Goal: Transaction & Acquisition: Purchase product/service

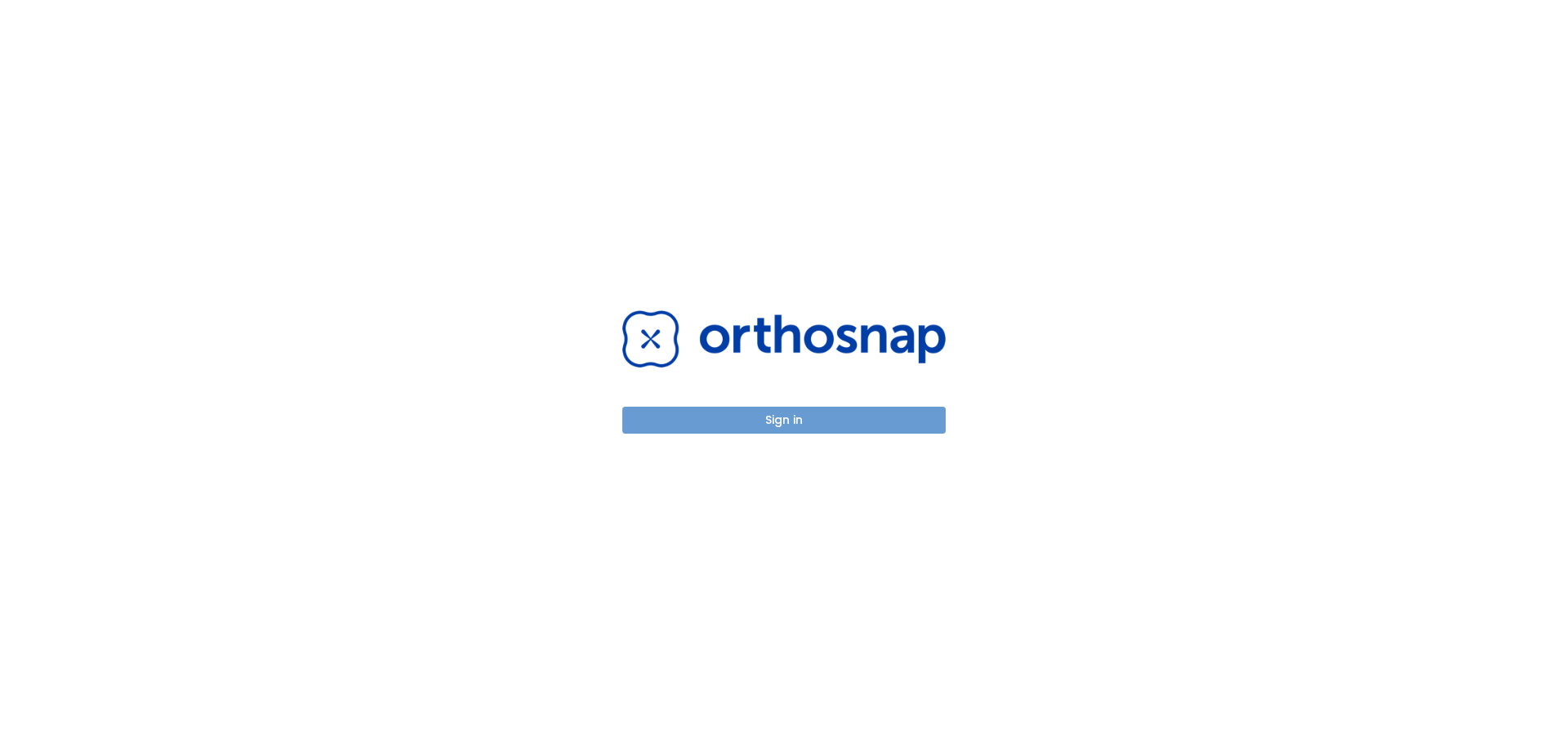
click at [875, 421] on button "Sign in" at bounding box center [784, 420] width 324 height 27
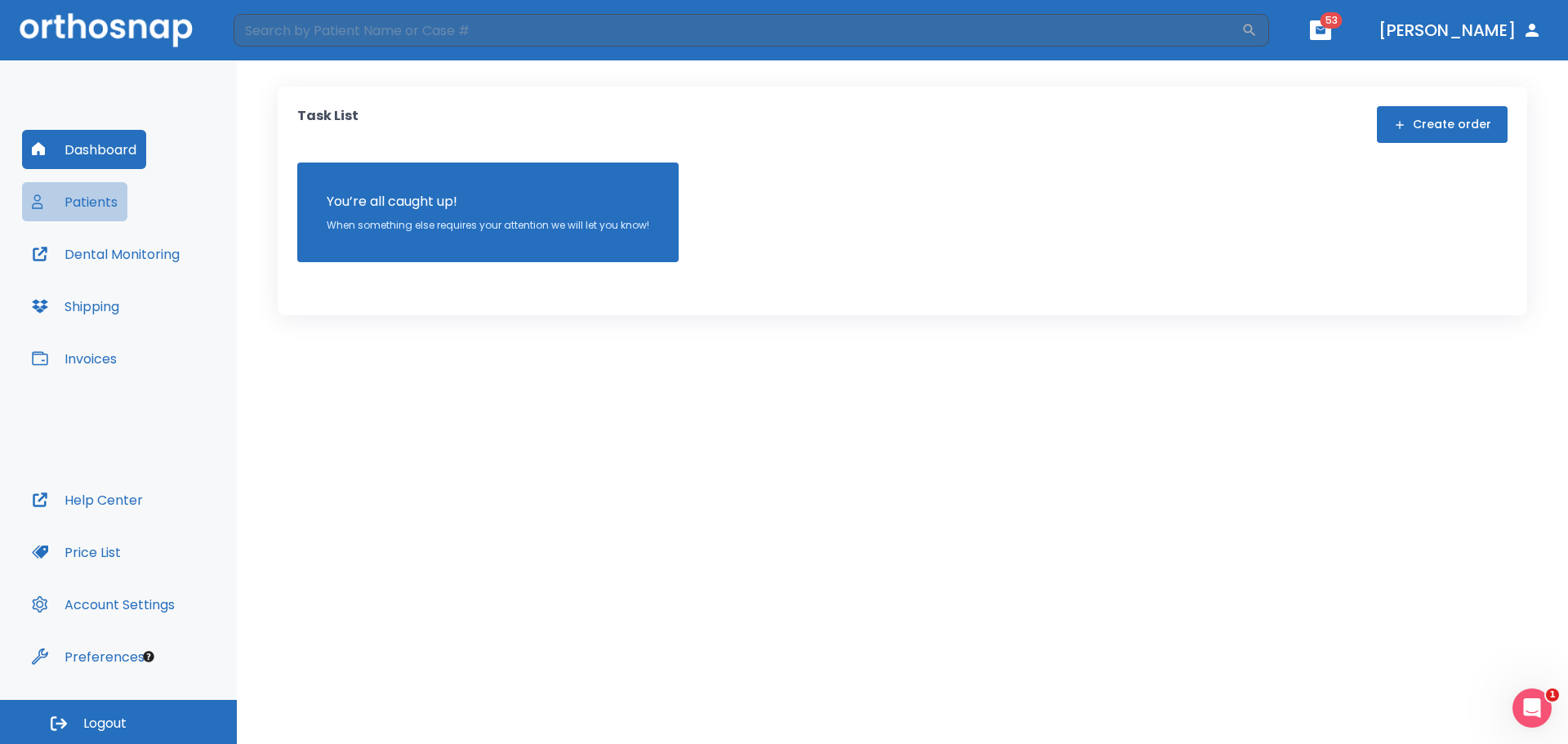
click at [81, 207] on button "Patients" at bounding box center [74, 202] width 105 height 39
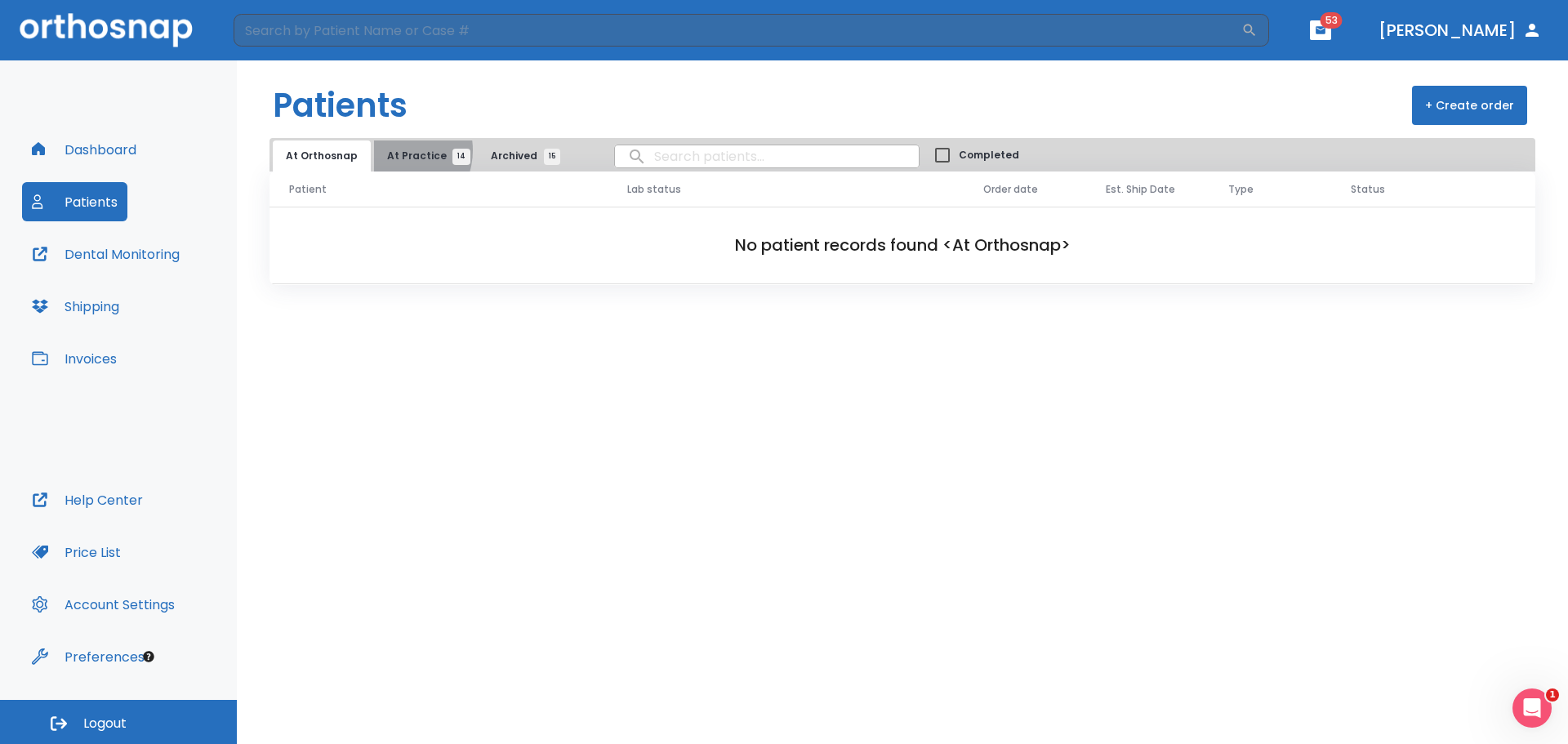
click at [389, 150] on span "At Practice 14" at bounding box center [424, 155] width 74 height 14
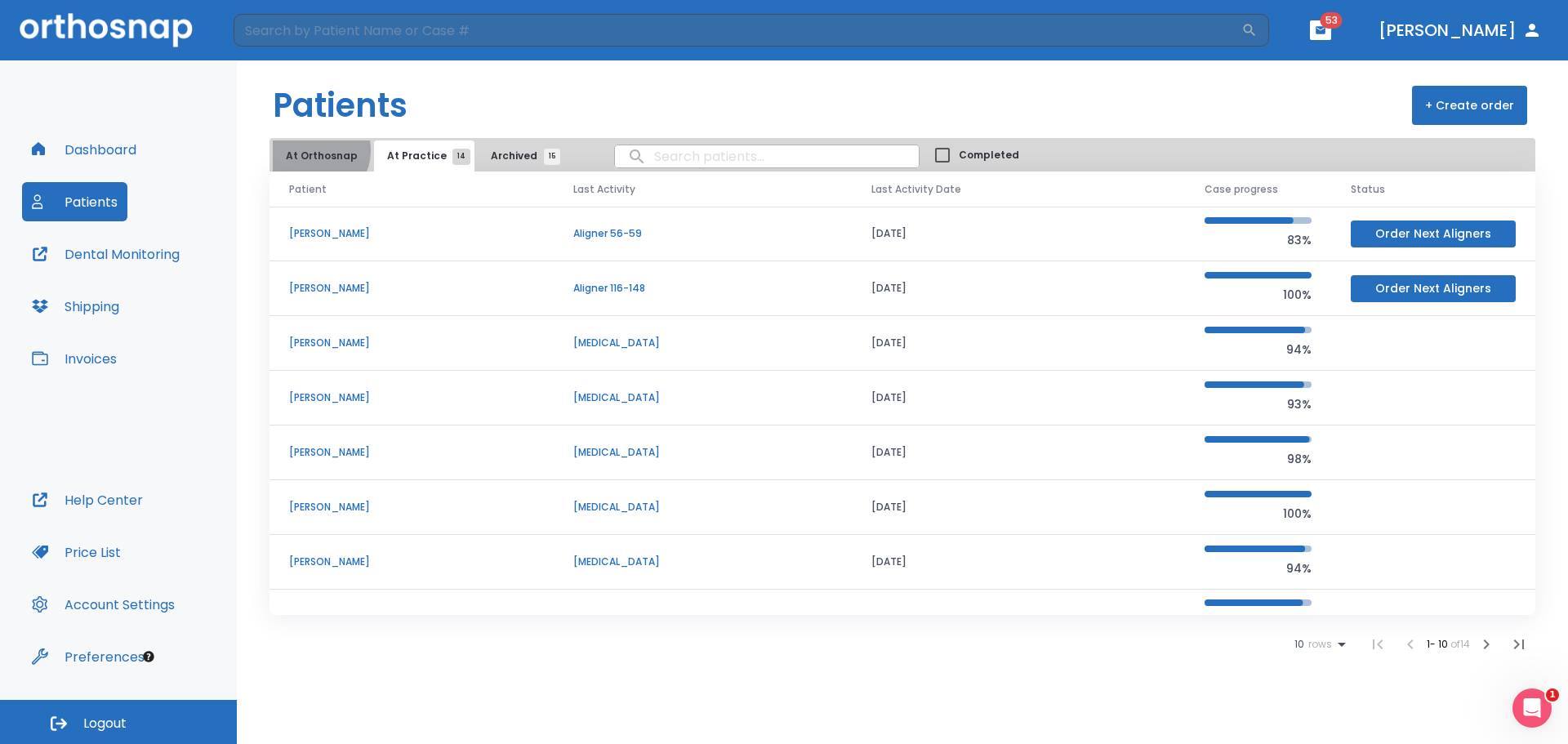
click at [314, 150] on button "At Orthosnap" at bounding box center [322, 156] width 98 height 31
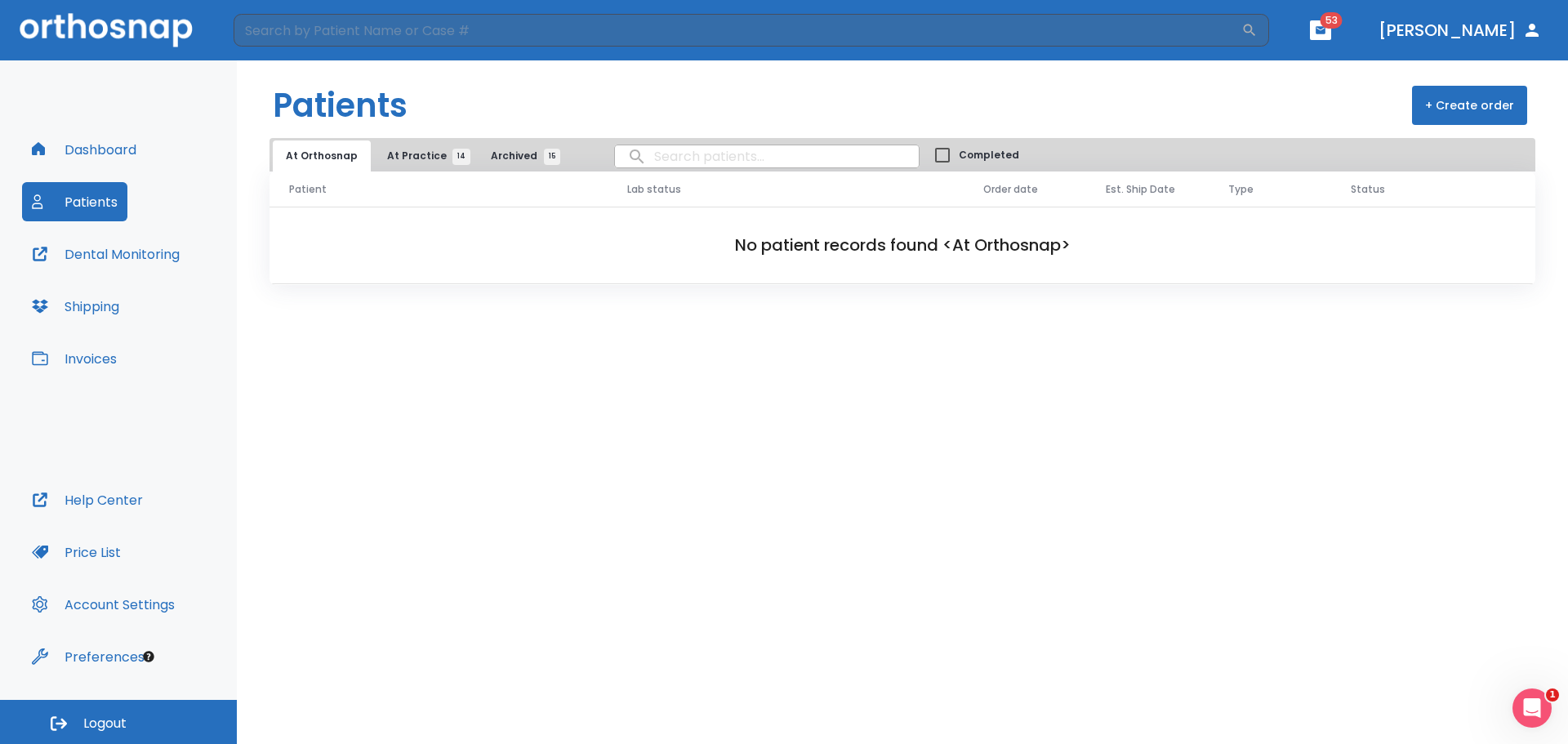
click at [318, 159] on button "At Orthosnap" at bounding box center [322, 156] width 98 height 31
click at [394, 159] on span "At Practice 14" at bounding box center [424, 155] width 74 height 14
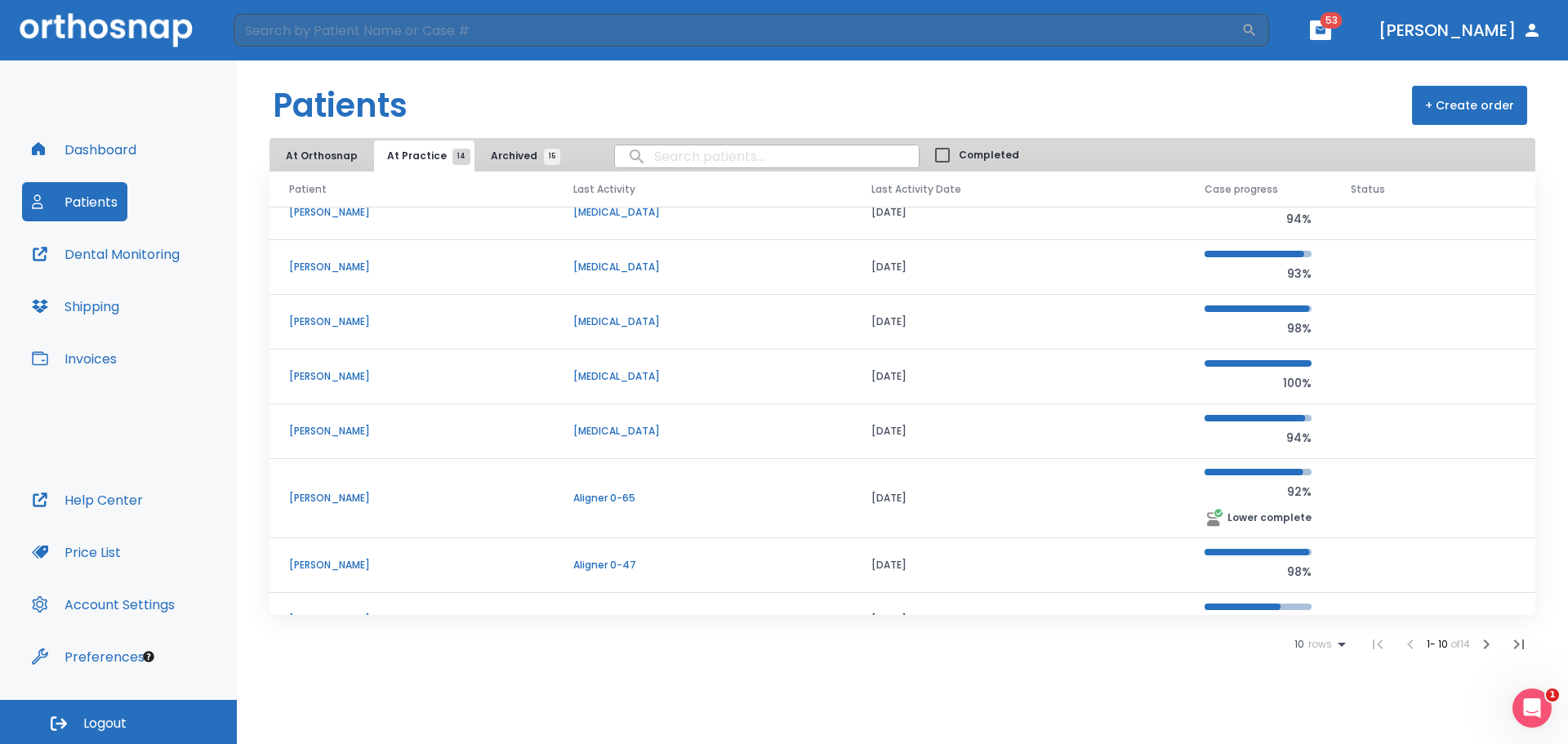
scroll to position [164, 0]
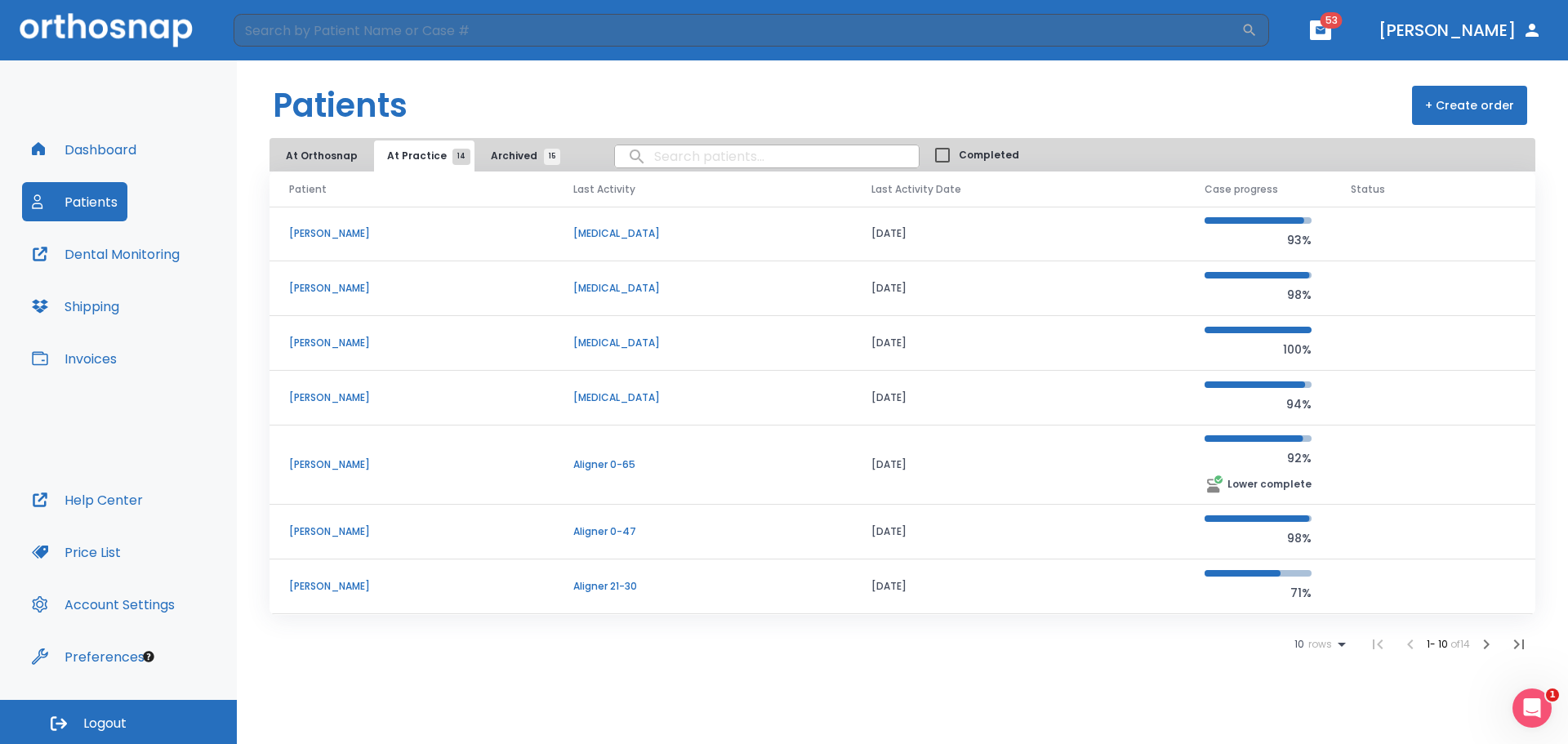
click at [327, 525] on p "[PERSON_NAME]" at bounding box center [411, 531] width 245 height 14
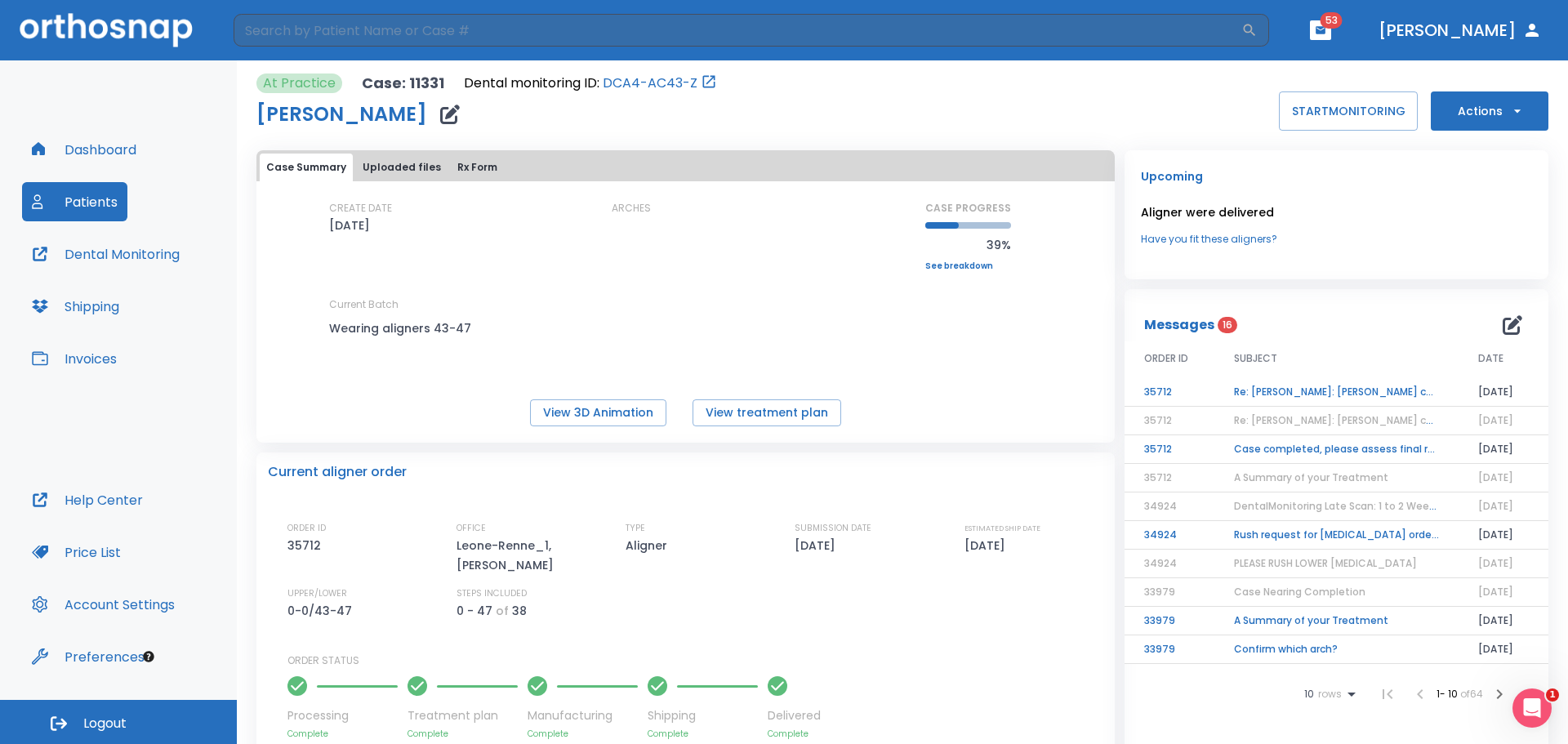
click at [1385, 391] on td "Re: [PERSON_NAME]: [PERSON_NAME] completed, please assess final result!" at bounding box center [1336, 393] width 244 height 29
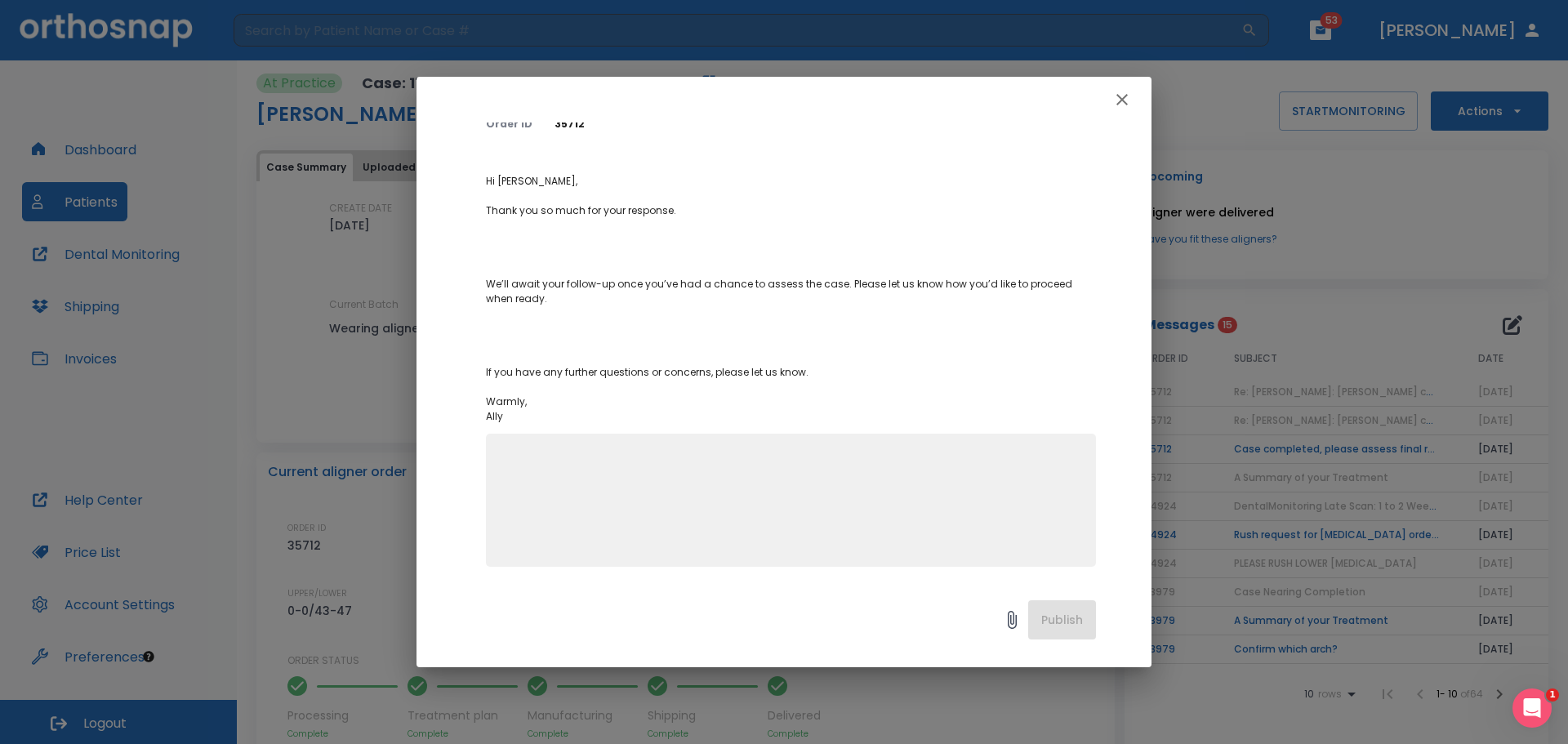
scroll to position [126, 0]
click at [1118, 102] on icon "button" at bounding box center [1121, 100] width 19 height 19
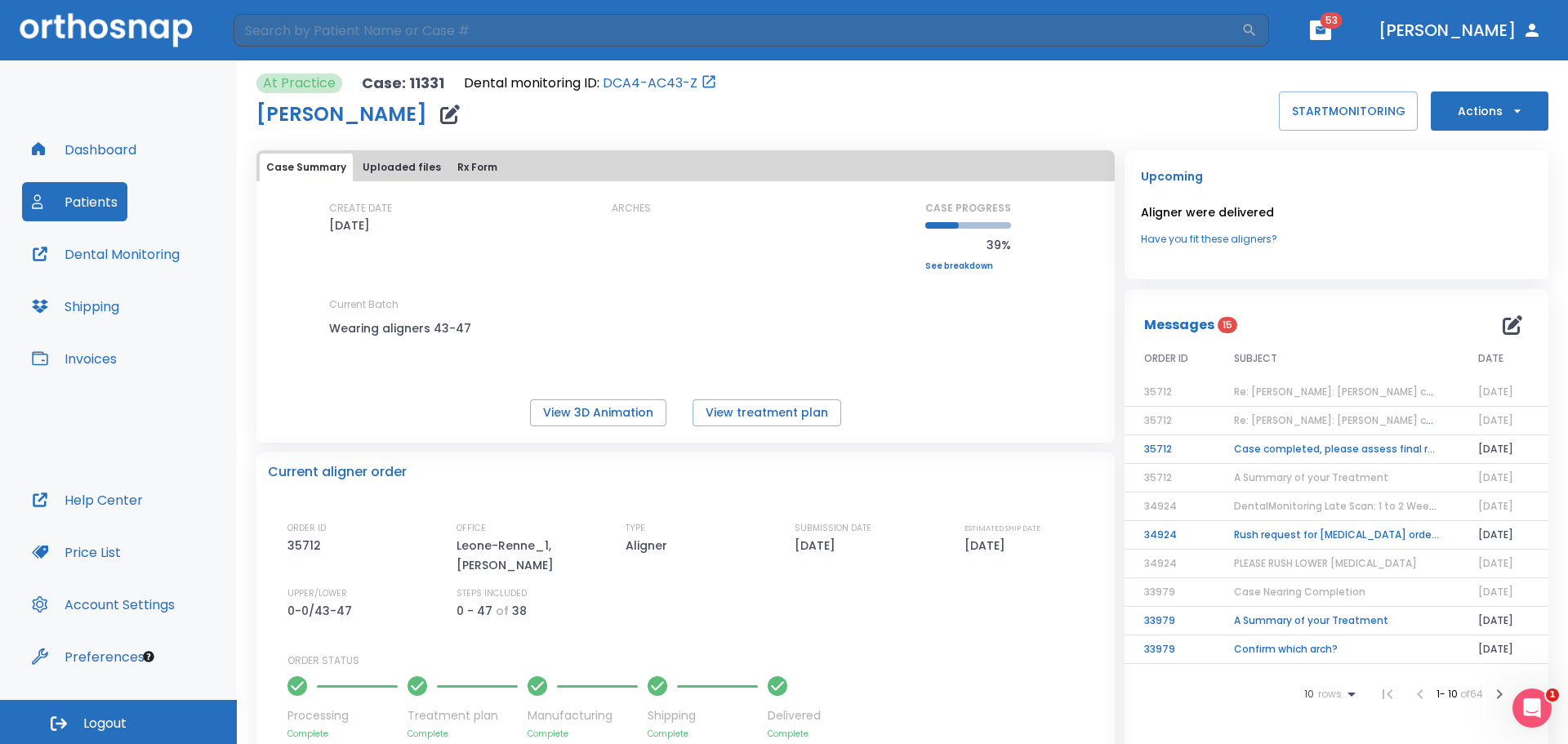
click at [1291, 446] on td "Case completed, please assess final result!" at bounding box center [1336, 450] width 244 height 29
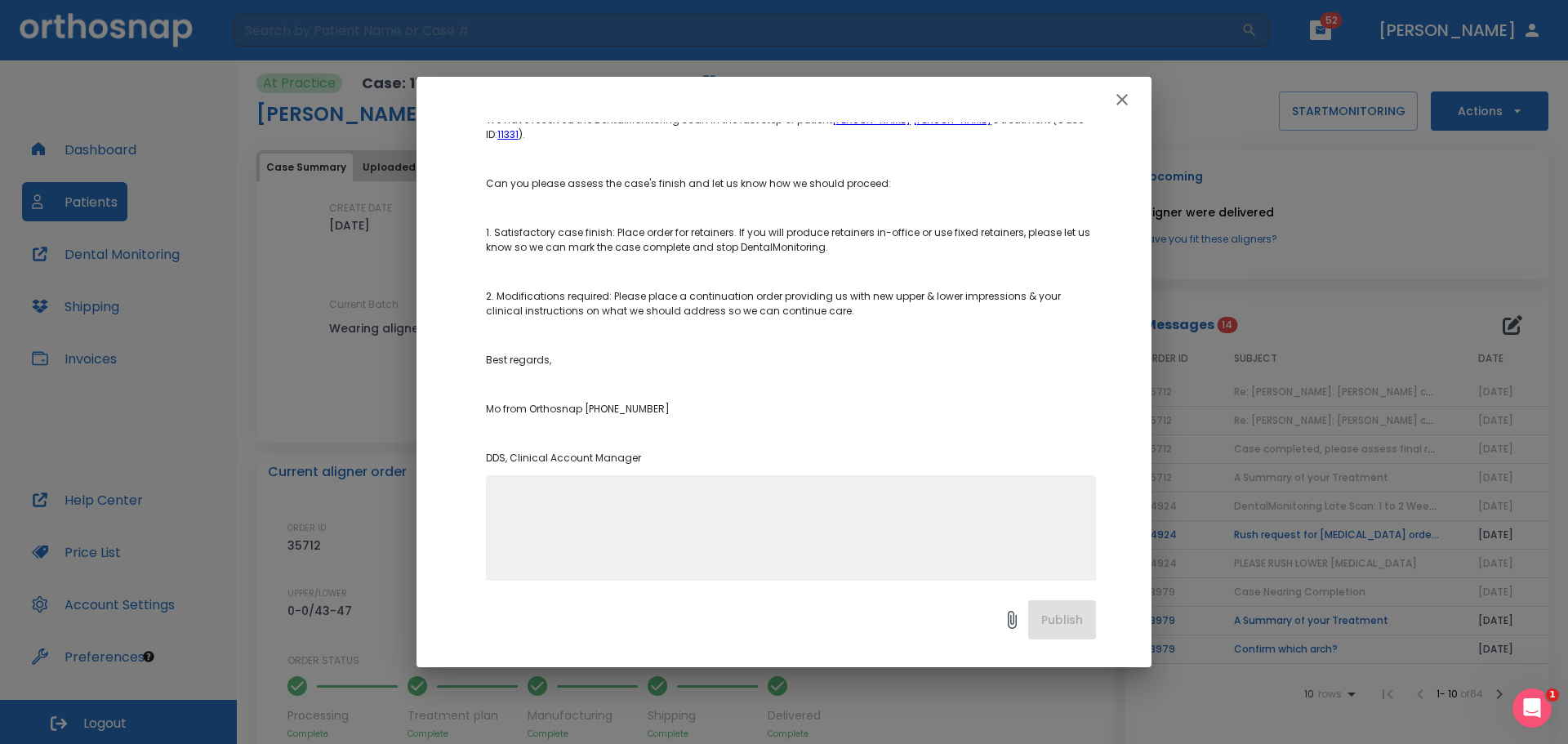
scroll to position [236, 0]
click at [1128, 95] on icon "button" at bounding box center [1121, 100] width 19 height 19
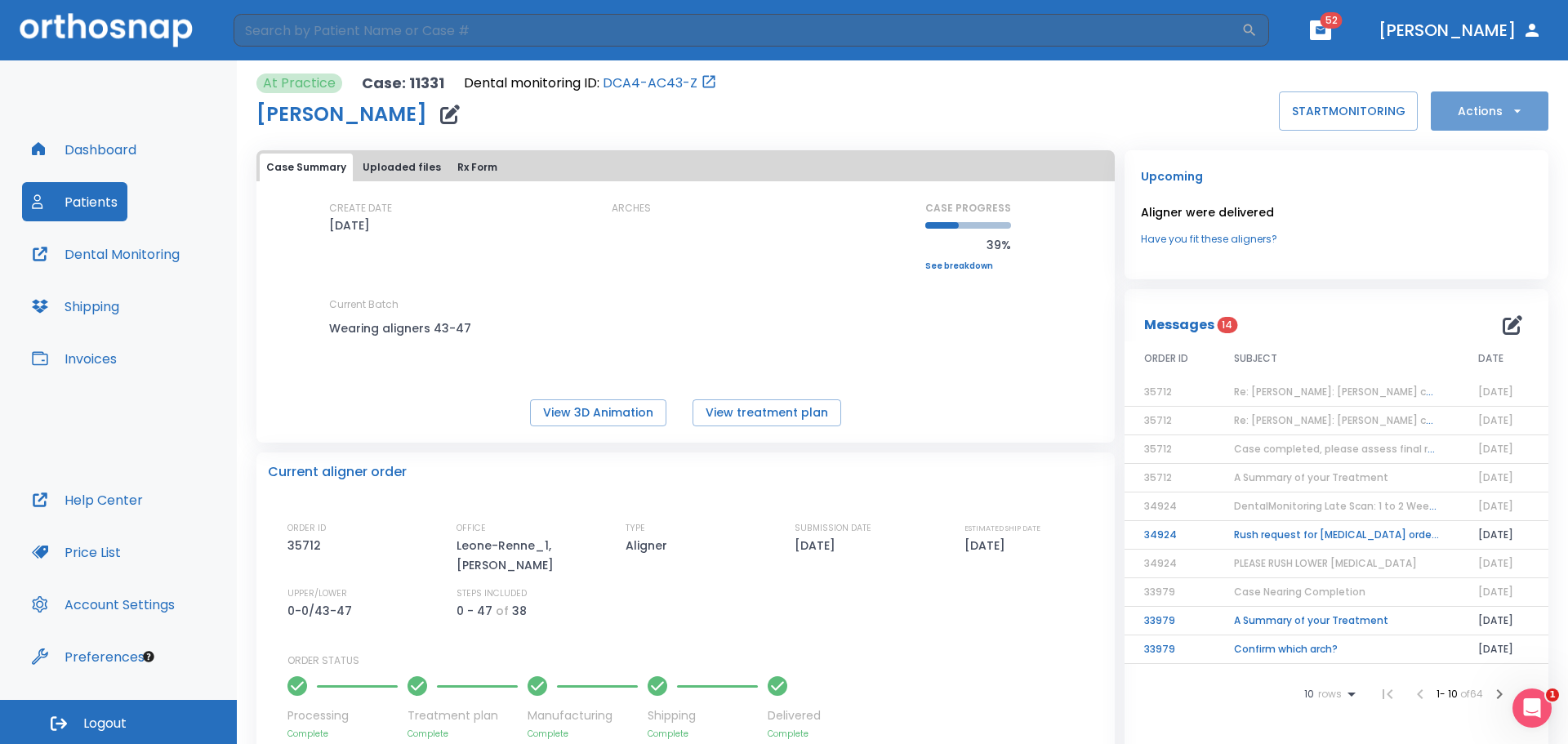
click at [1489, 116] on button "Actions" at bounding box center [1489, 111] width 117 height 39
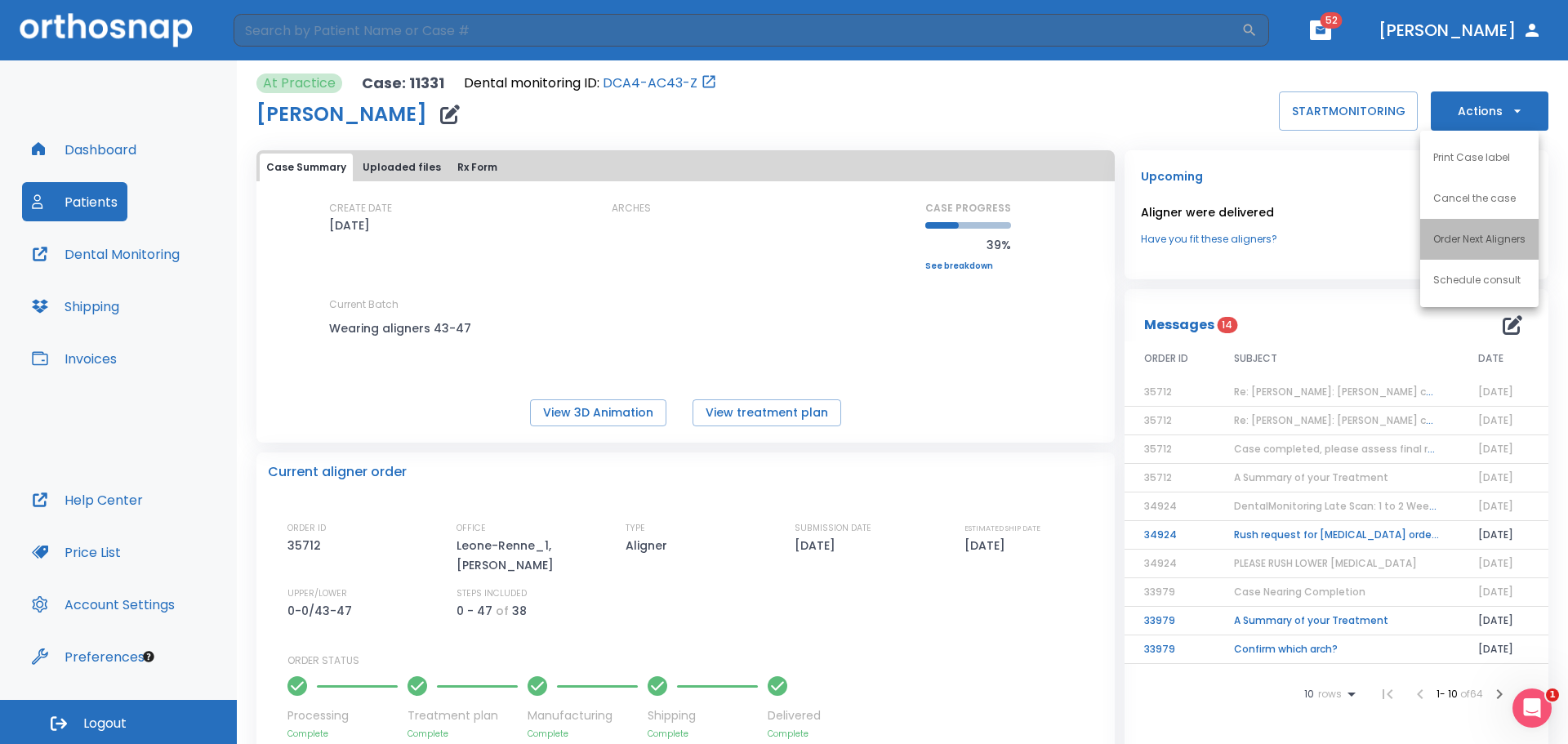
click at [1485, 243] on p "Order Next Aligners" at bounding box center [1479, 239] width 92 height 14
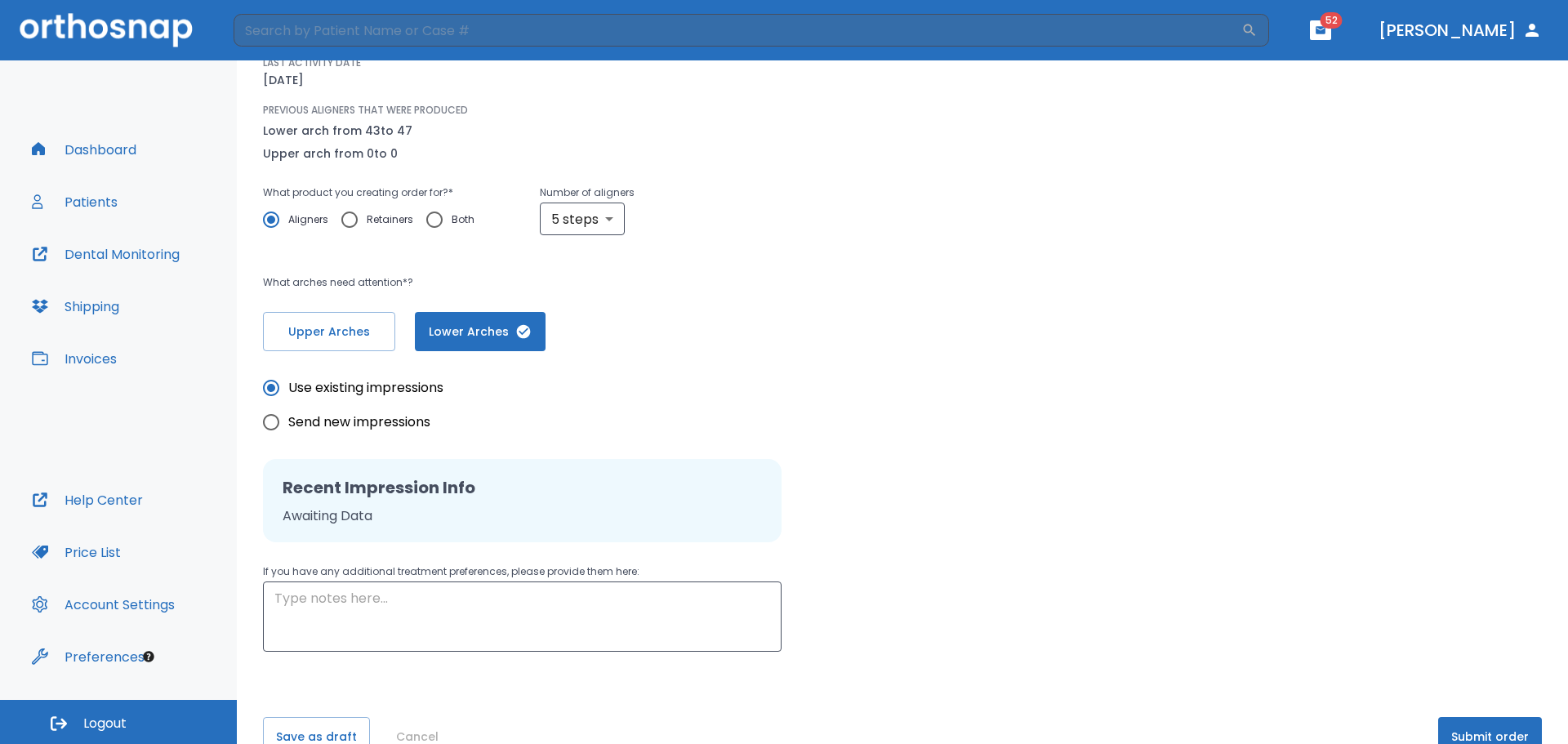
scroll to position [210, 0]
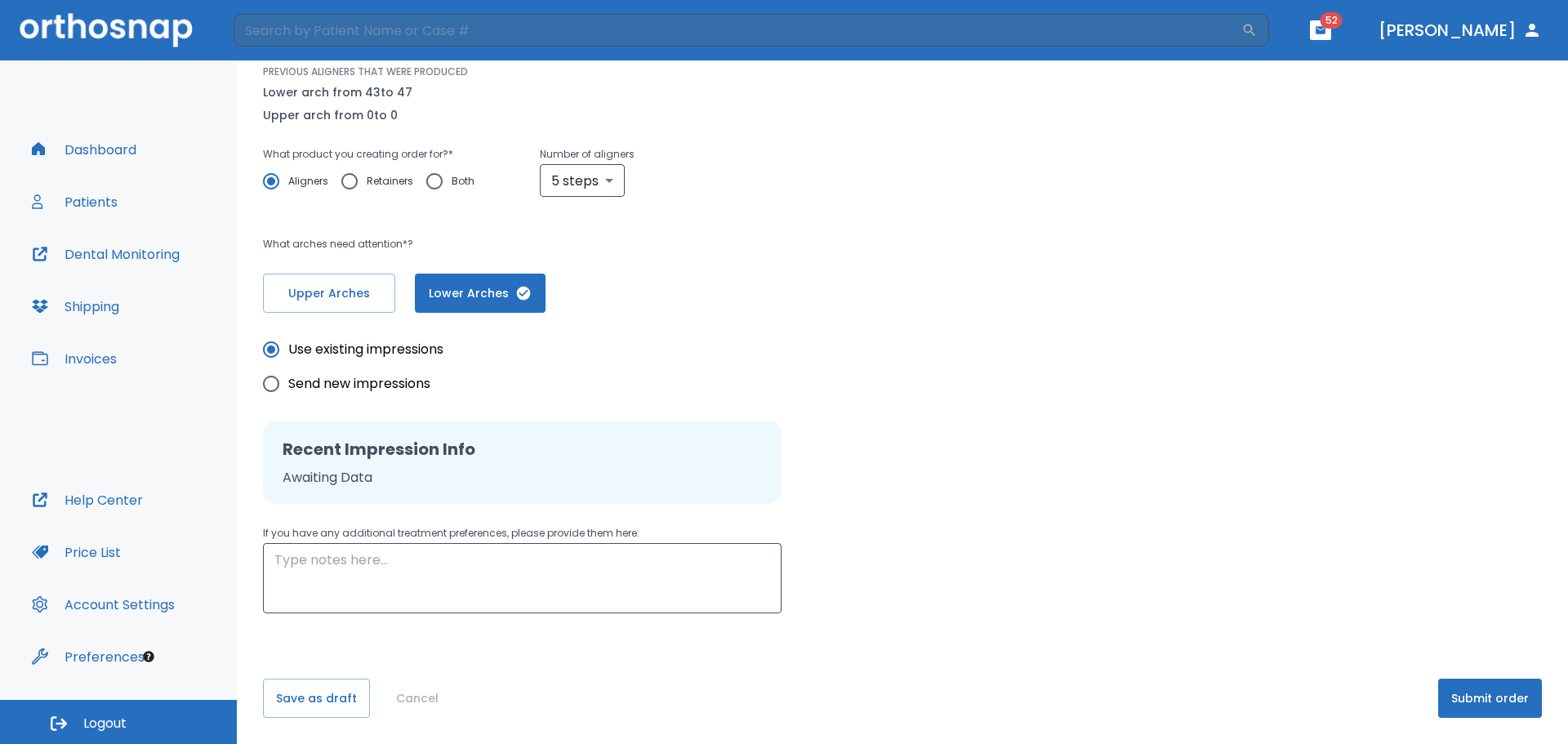
click at [274, 388] on input "Send new impressions" at bounding box center [271, 384] width 35 height 35
radio input "true"
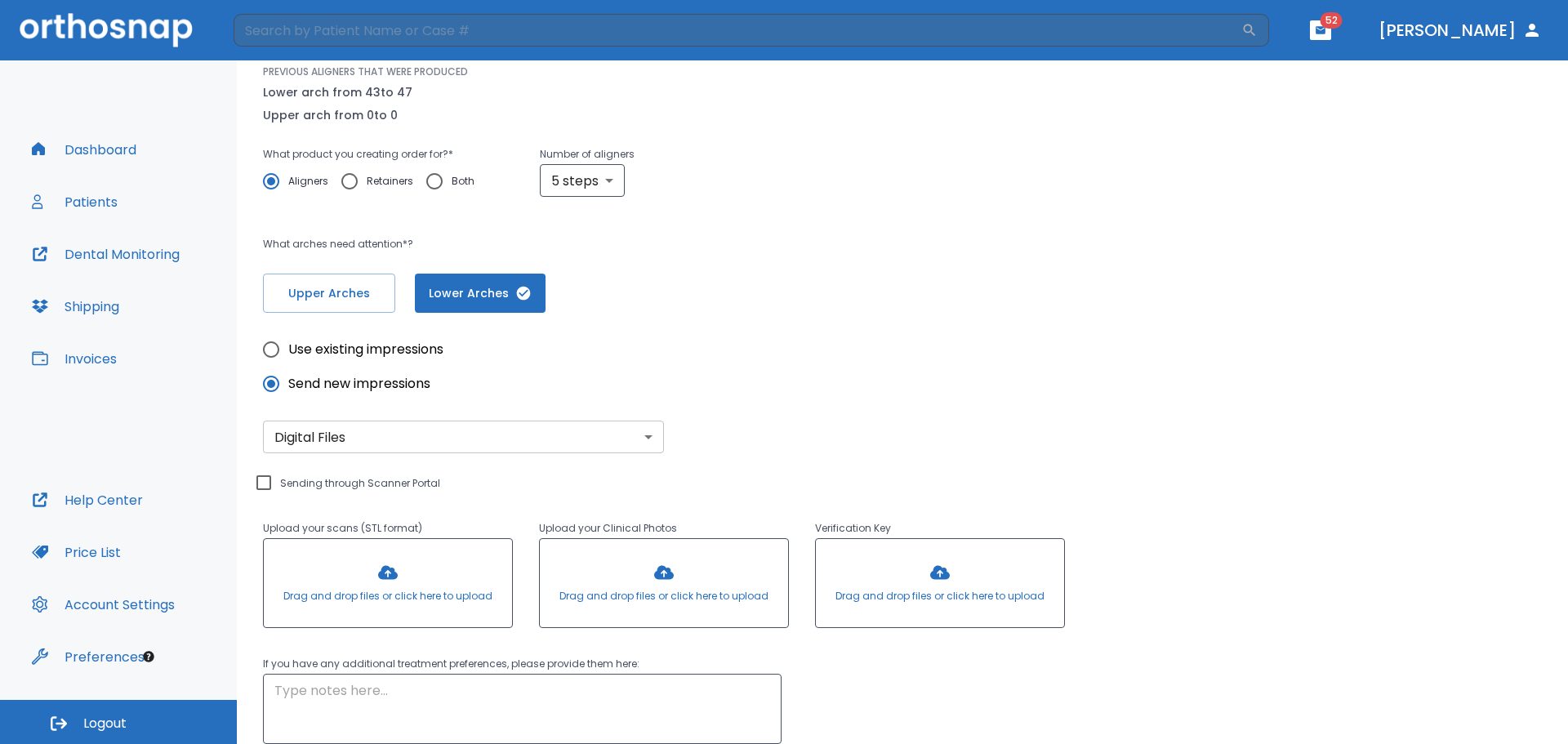
click at [368, 439] on body "​ 52 [PERSON_NAME] Dashboard Patients Dental Monitoring Shipping Invoices Help …" at bounding box center [784, 372] width 1568 height 744
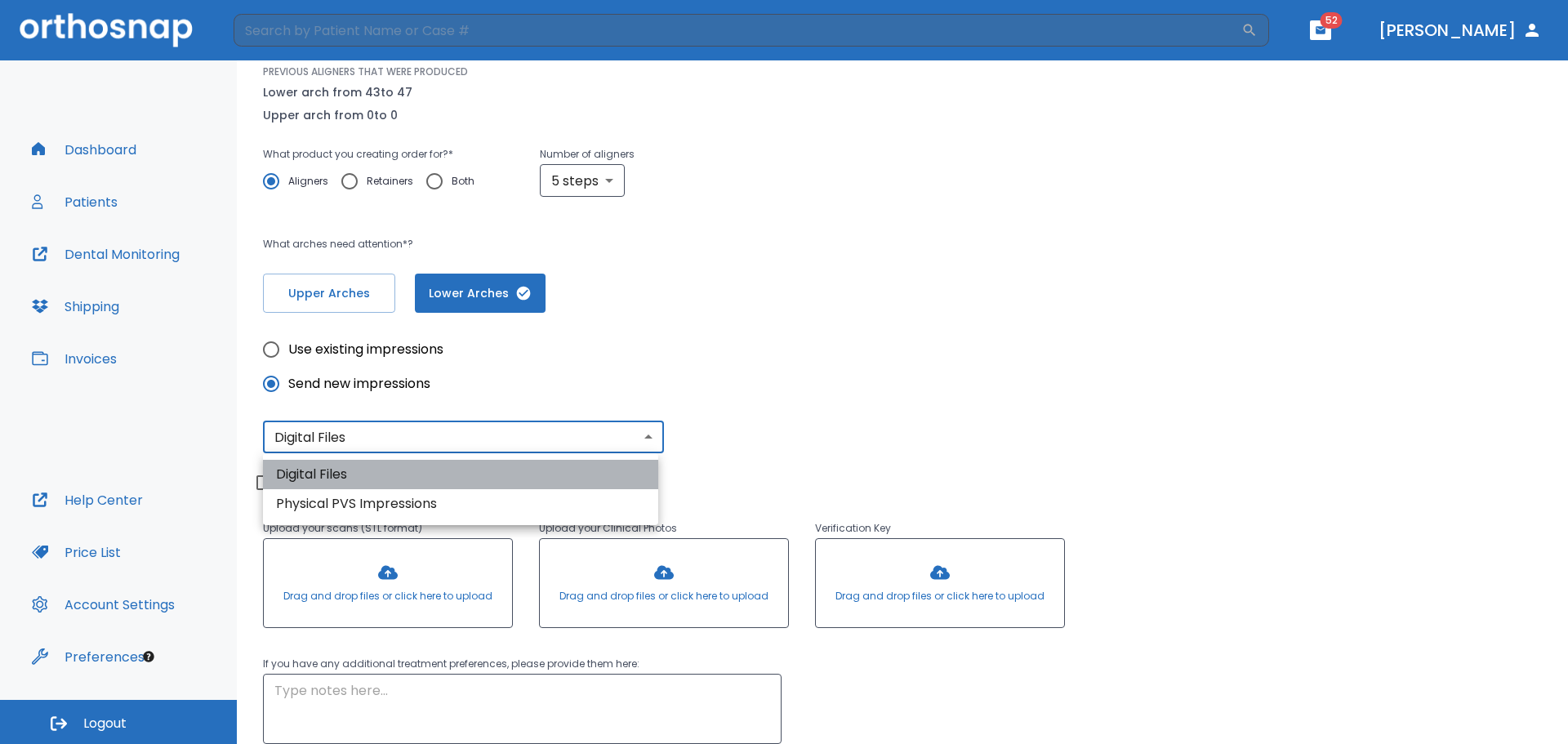
click at [355, 477] on li "Digital Files" at bounding box center [460, 474] width 395 height 30
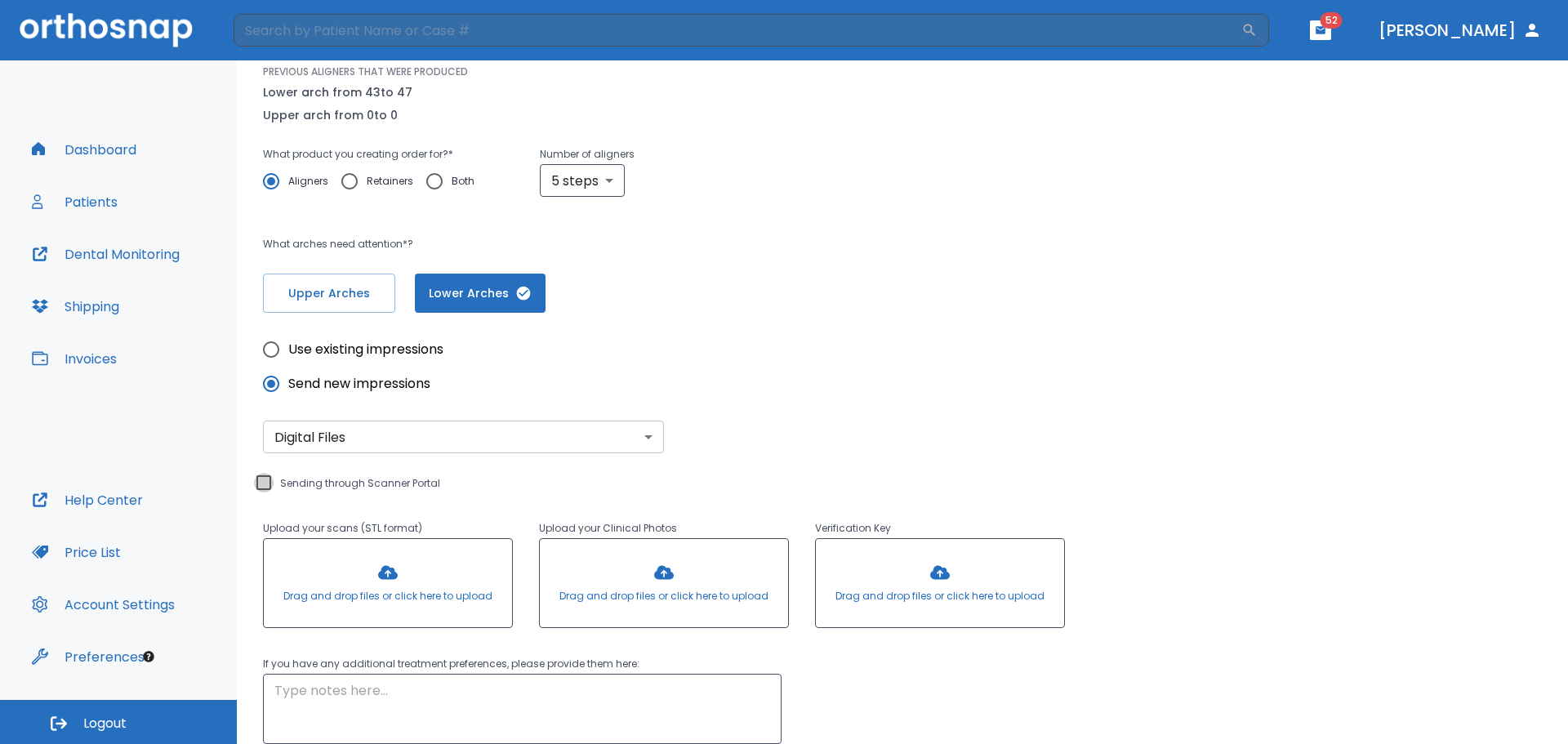
click at [258, 484] on input "Sending through Scanner Portal" at bounding box center [263, 483] width 19 height 19
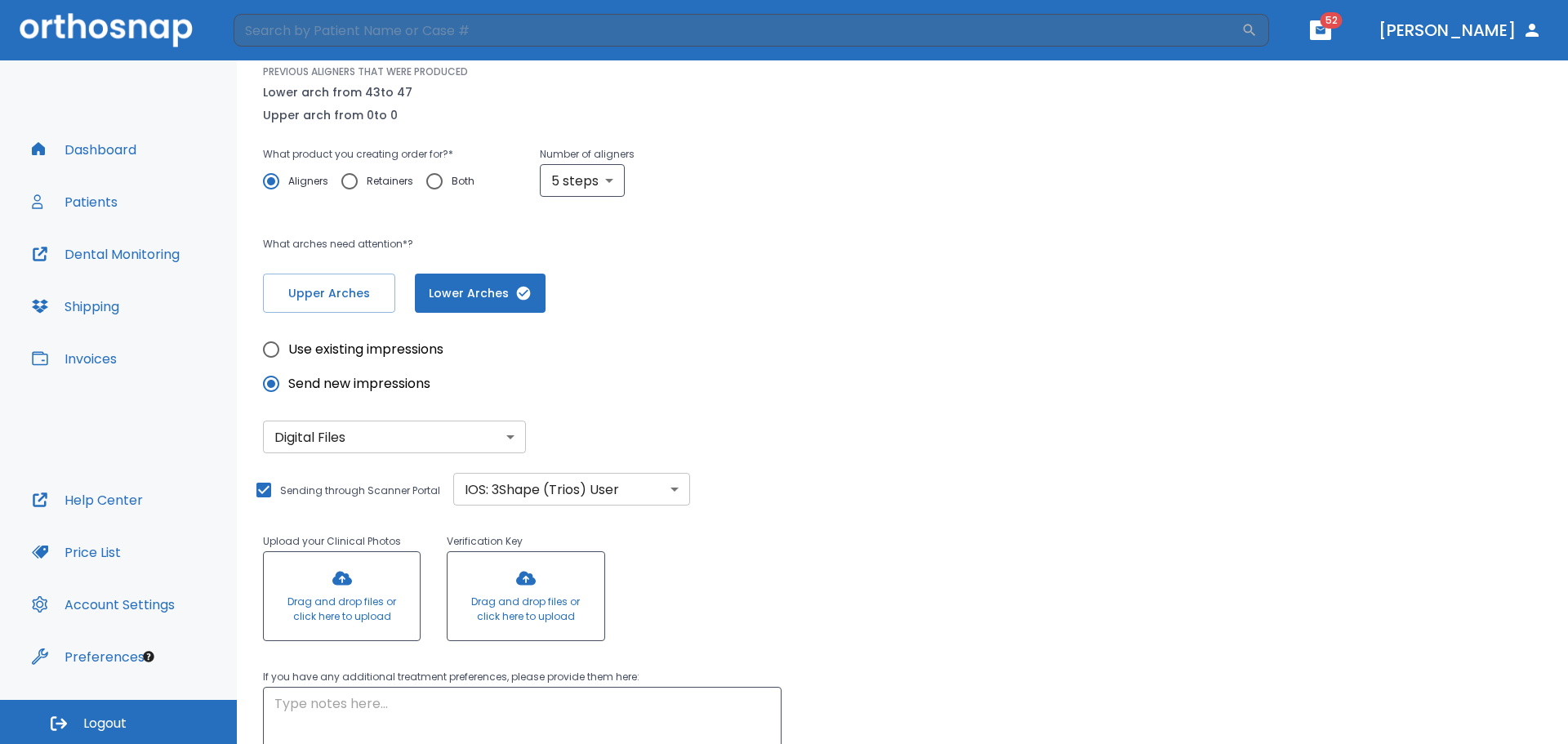
click at [269, 492] on input "Sending through Scanner Portal" at bounding box center [263, 490] width 19 height 19
checkbox input "false"
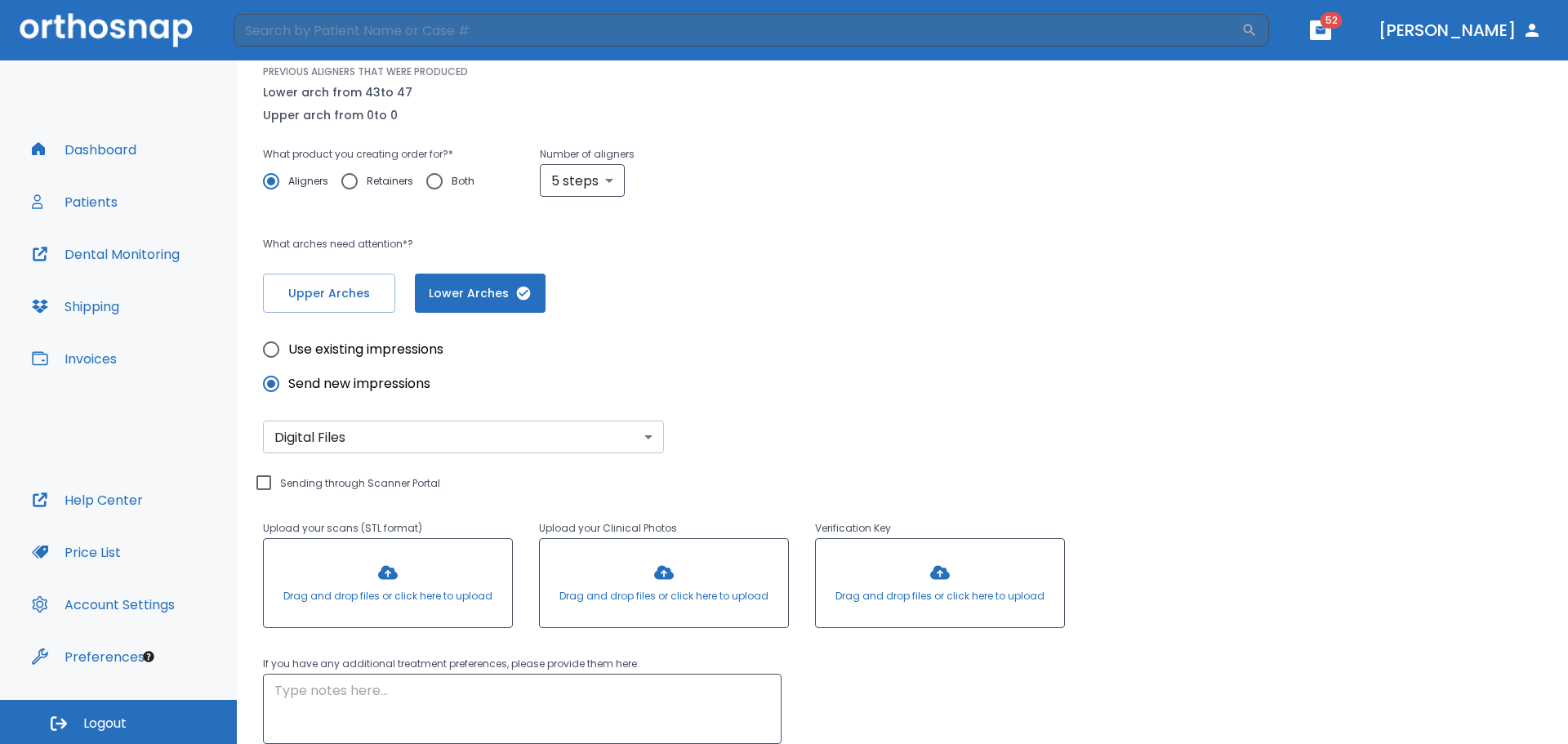
scroll to position [341, 0]
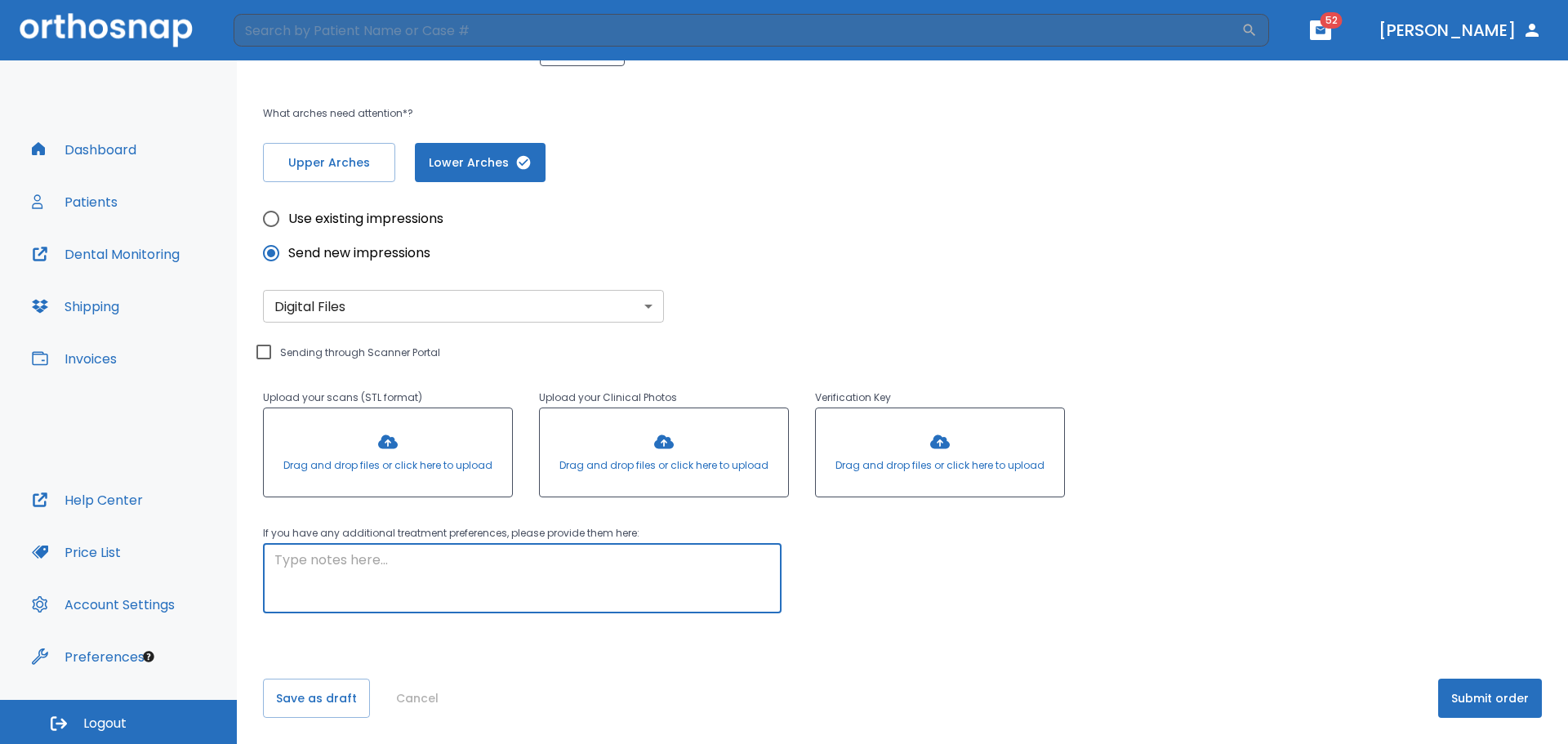
click at [331, 567] on textarea at bounding box center [522, 579] width 496 height 57
type textarea "small [MEDICAL_DATA] to be closed #28 mesial and distal. Please close."
click at [1475, 705] on button "Submit order" at bounding box center [1490, 698] width 104 height 39
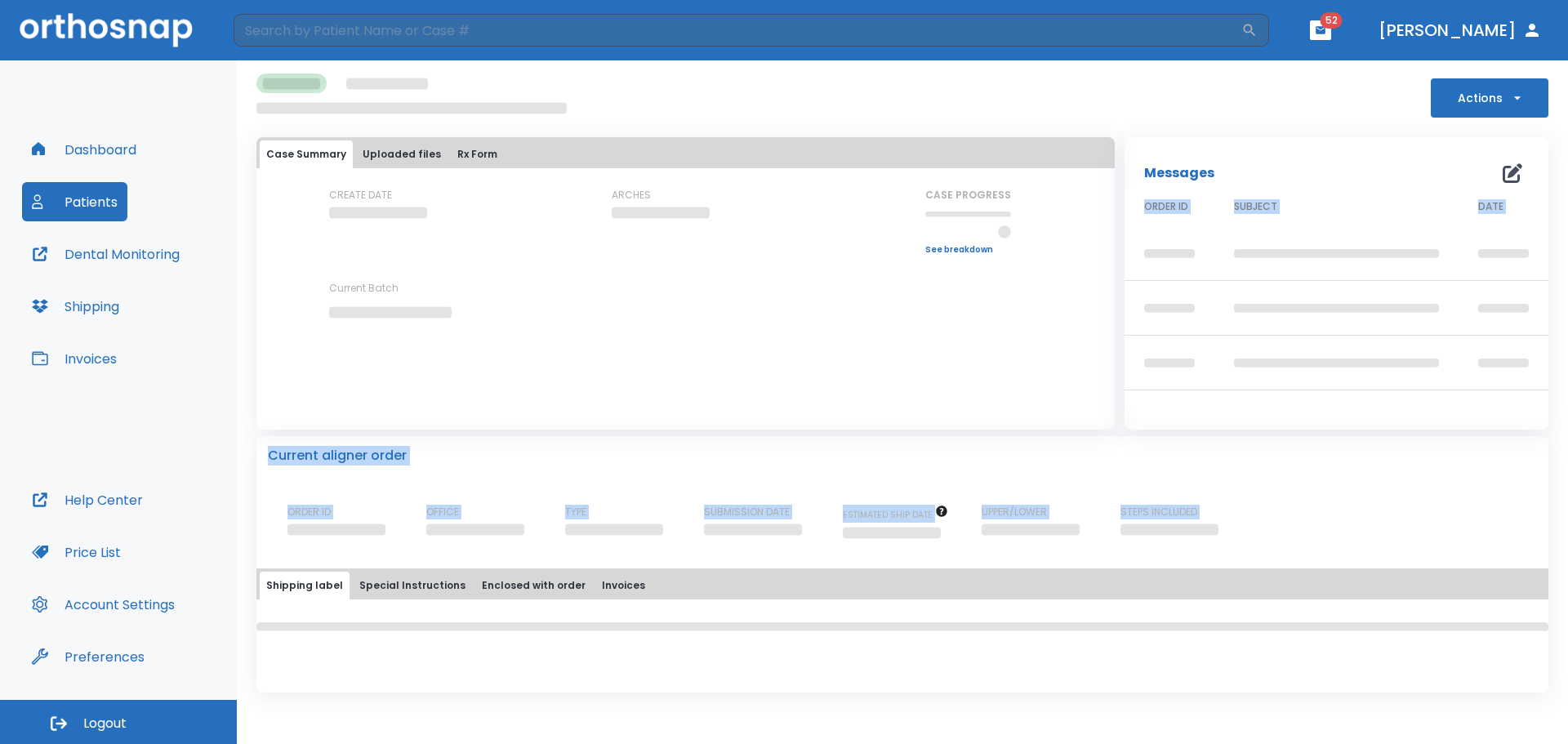
drag, startPoint x: 1564, startPoint y: 604, endPoint x: 1567, endPoint y: 305, distance: 299.0
click at [1567, 309] on div "Actions Case Summary Uploaded files Rx Form CREATE DATE ARCHES CASE PROGRESS Up…" at bounding box center [902, 402] width 1331 height 684
click at [1527, 503] on div "Current aligner order ORDER ID OFFICE TYPE SUBMISSION DATE ESTIMATED SHIP DATE …" at bounding box center [902, 489] width 1291 height 106
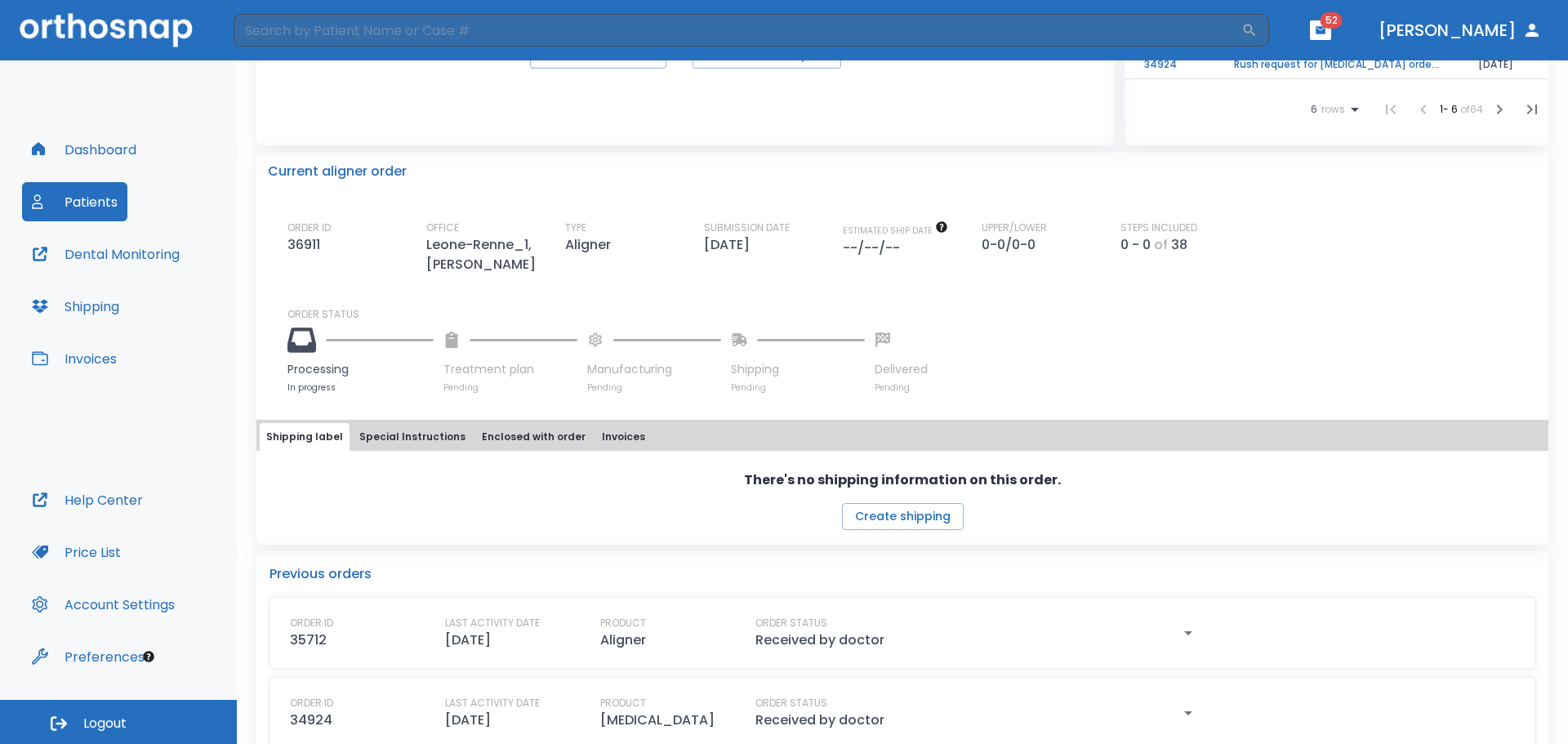
scroll to position [339, 0]
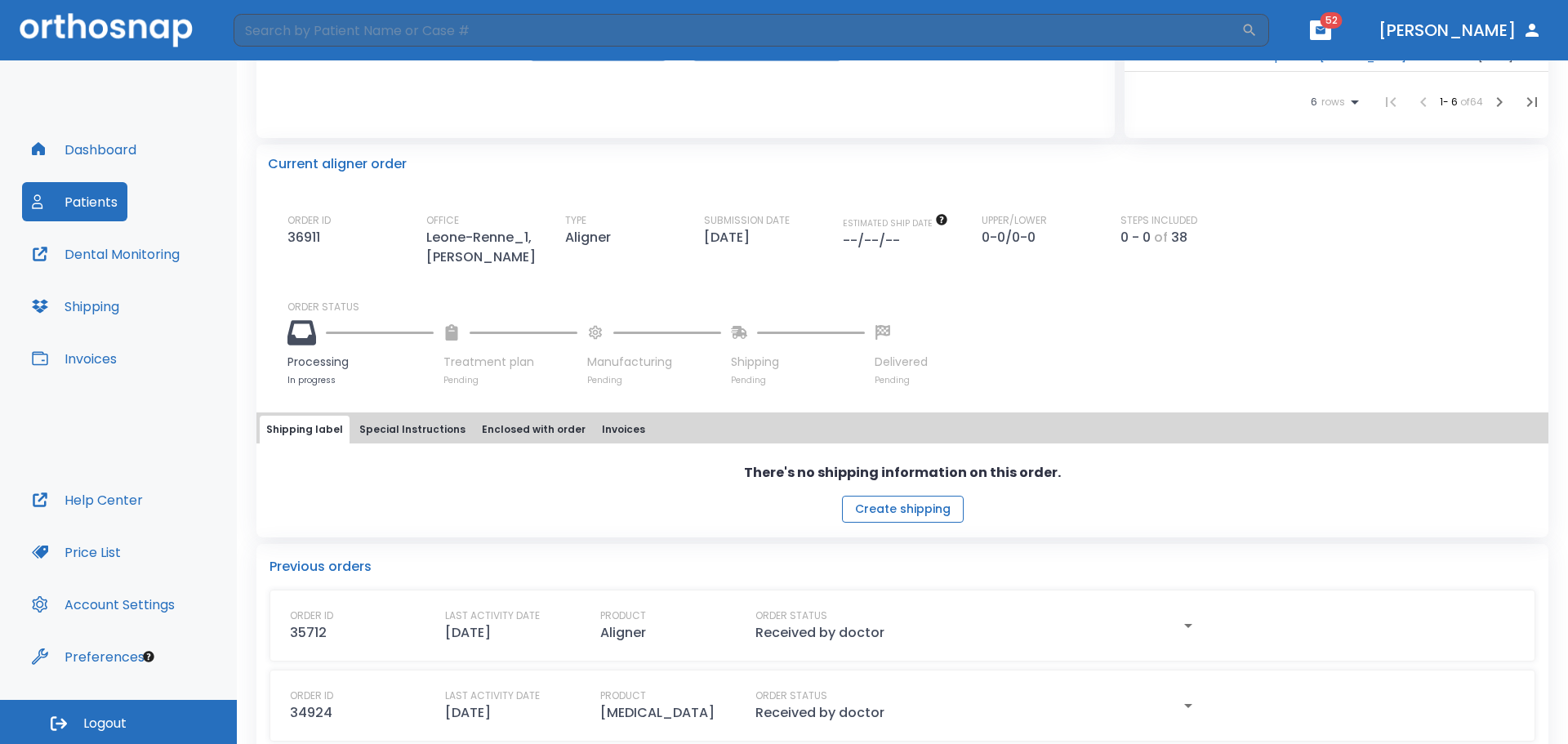
click at [882, 500] on button "Create shipping" at bounding box center [903, 509] width 121 height 27
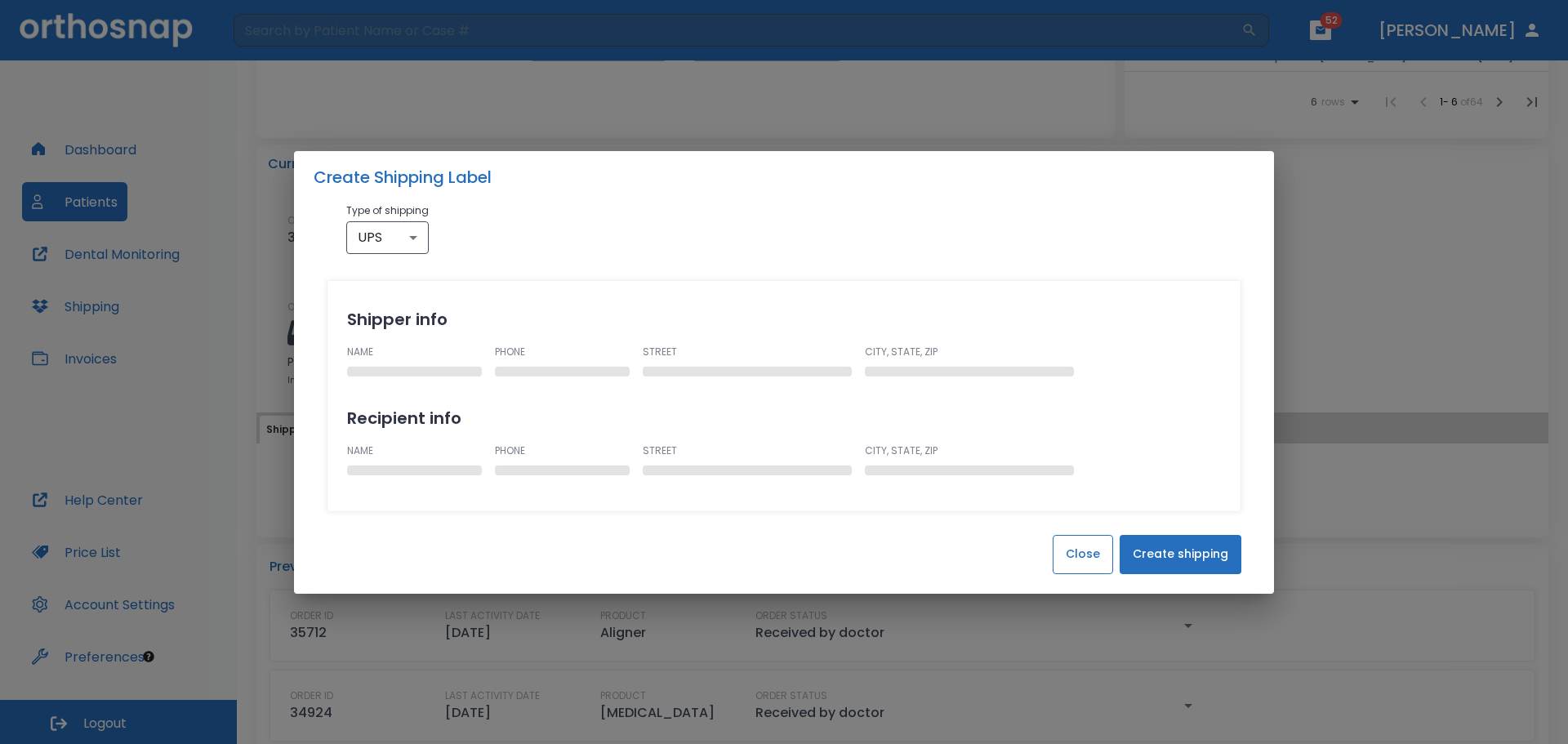
click at [1095, 555] on button "Close" at bounding box center [1083, 555] width 61 height 39
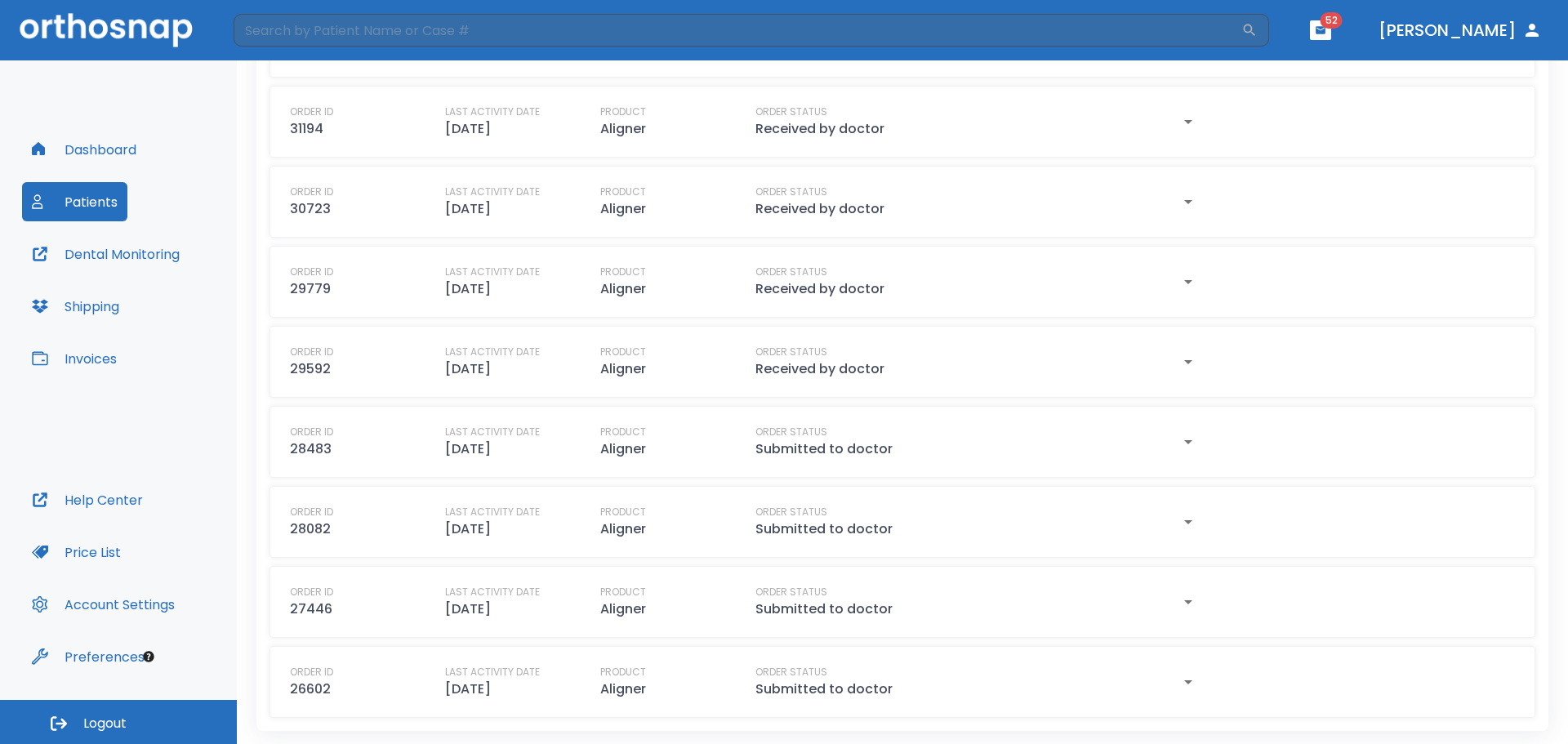
scroll to position [0, 0]
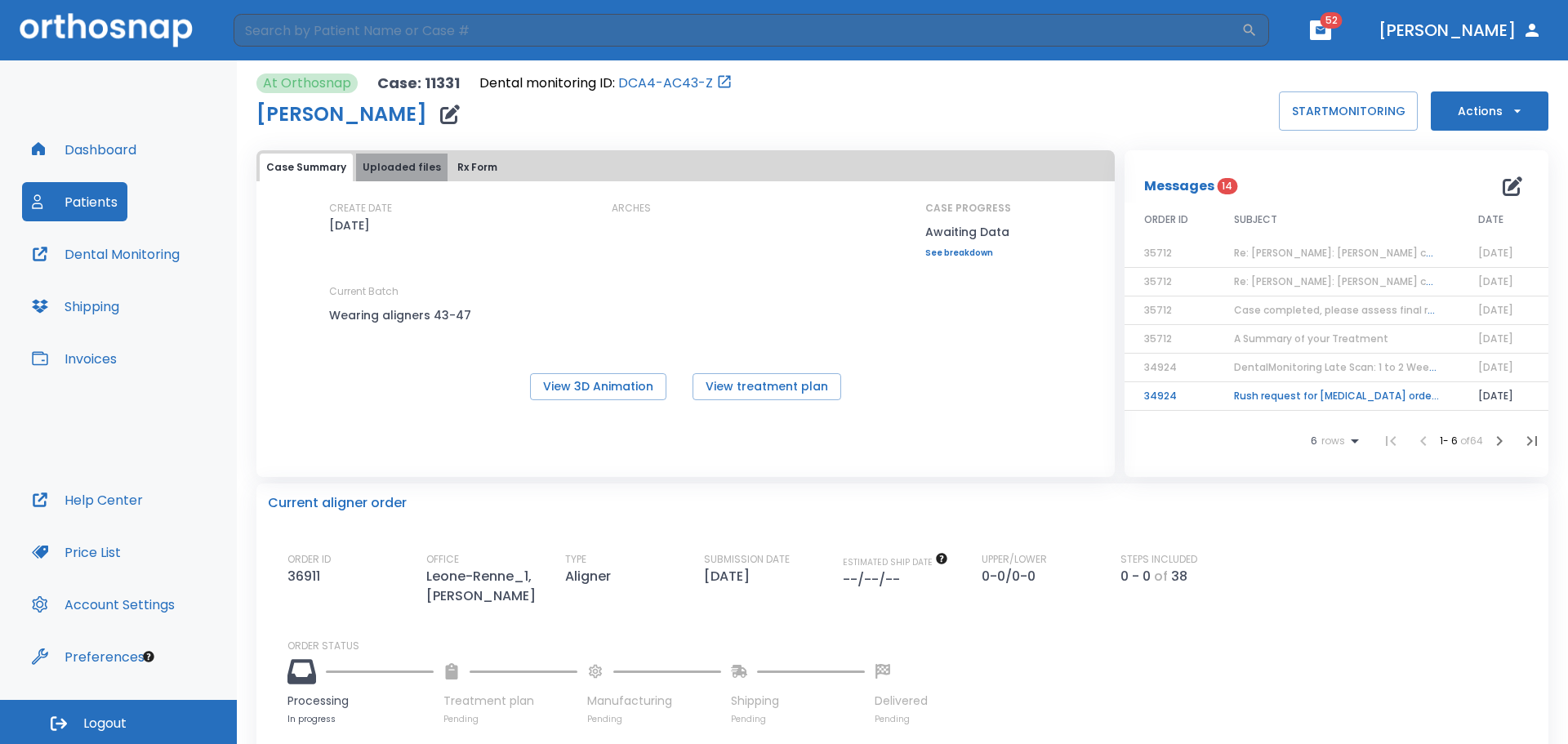
click at [405, 162] on button "Uploaded files" at bounding box center [401, 167] width 91 height 28
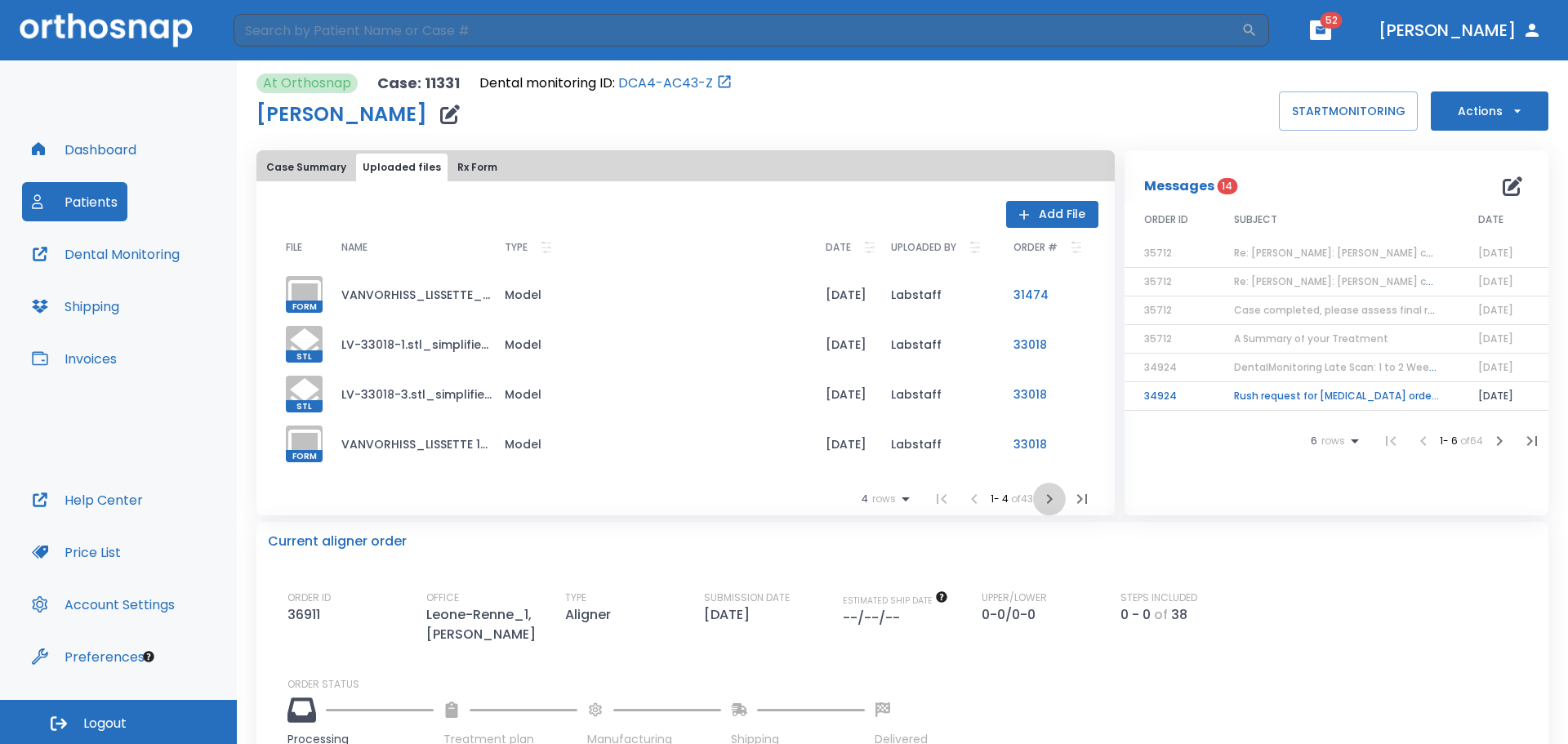
click at [1045, 500] on icon "button" at bounding box center [1049, 499] width 19 height 19
click at [959, 500] on icon "button" at bounding box center [968, 499] width 19 height 19
click at [1047, 501] on icon "button" at bounding box center [1049, 499] width 19 height 19
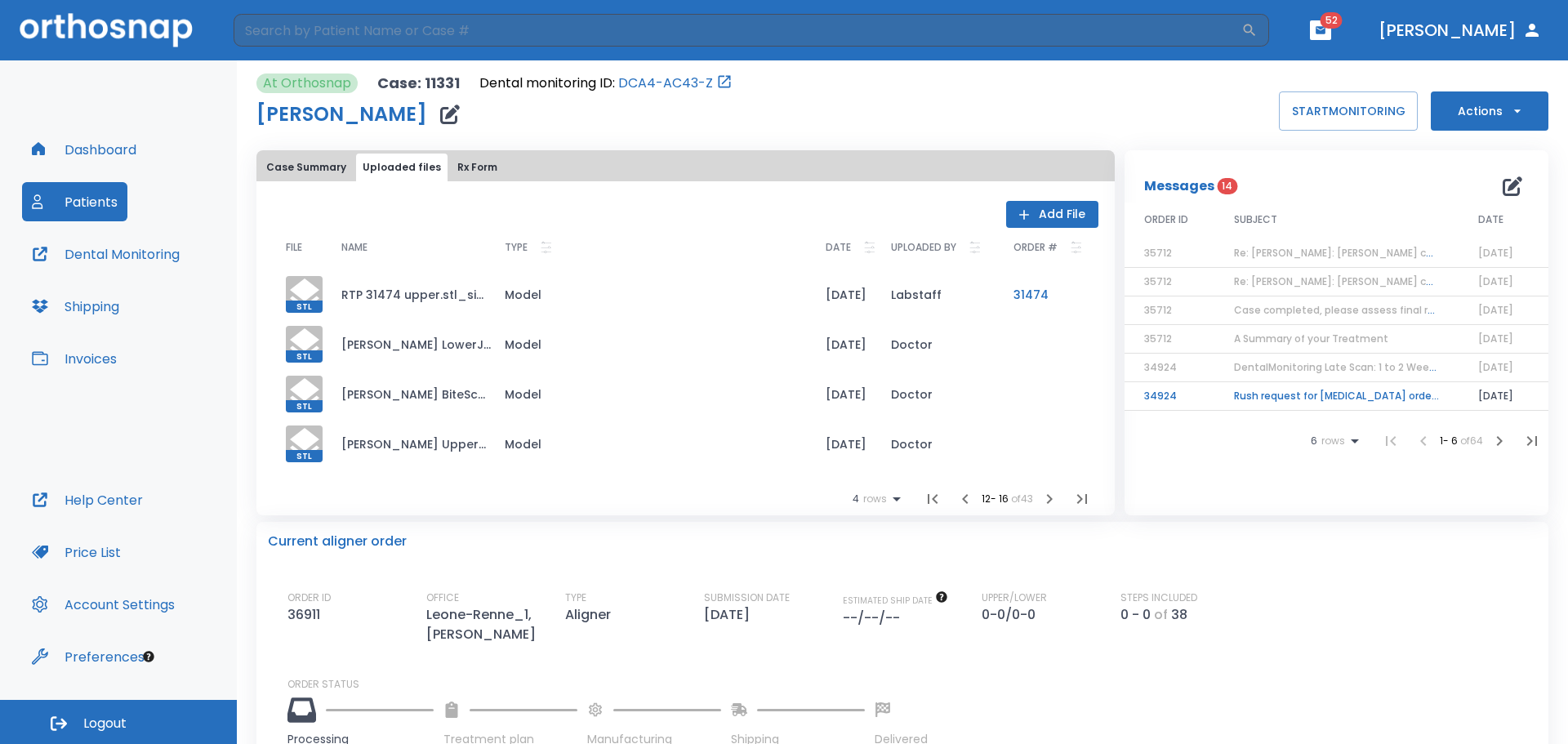
click at [1047, 501] on icon "button" at bounding box center [1049, 499] width 19 height 19
click at [953, 500] on icon "button" at bounding box center [959, 499] width 19 height 19
click at [301, 346] on div at bounding box center [304, 345] width 37 height 37
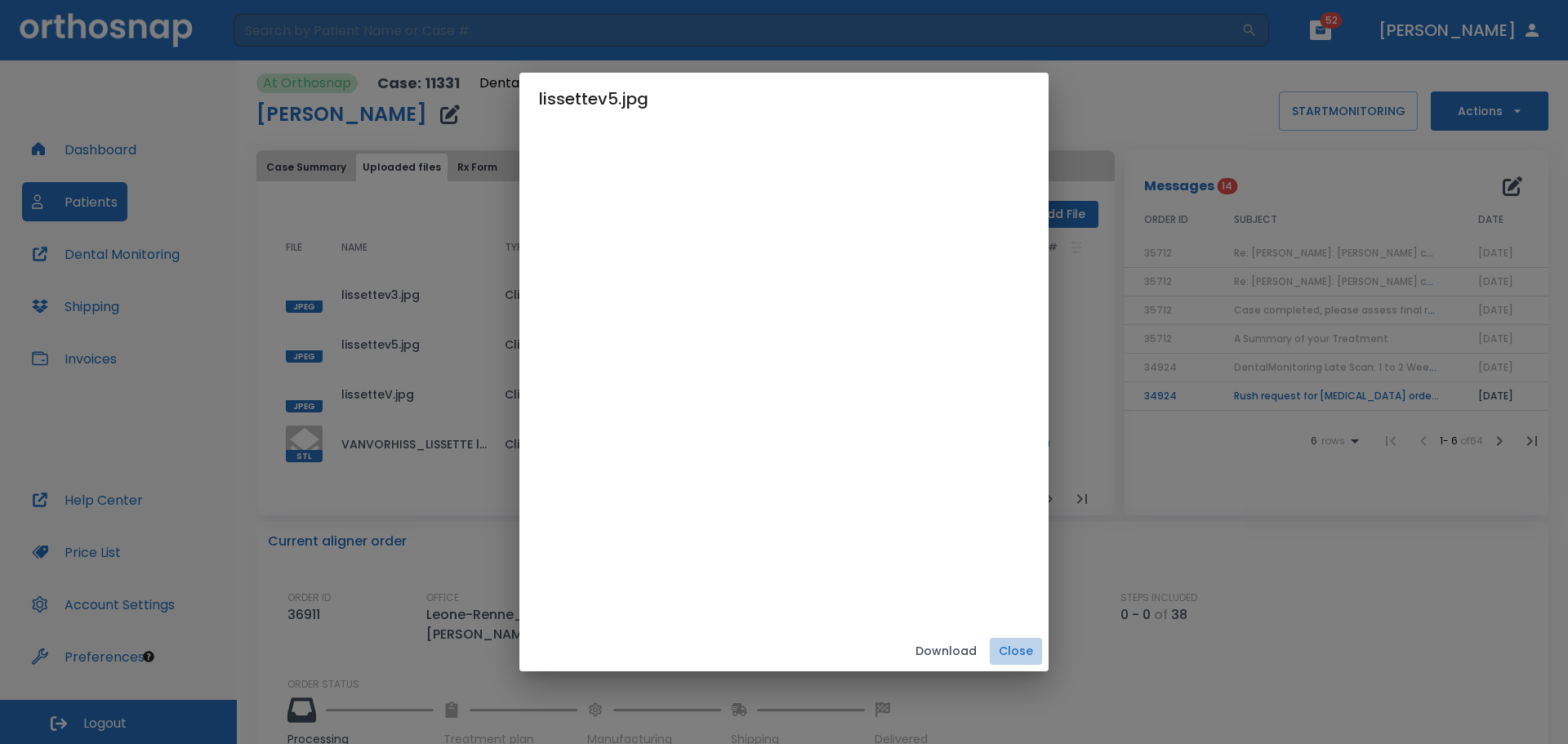
click at [1042, 650] on button "Close" at bounding box center [1016, 652] width 52 height 27
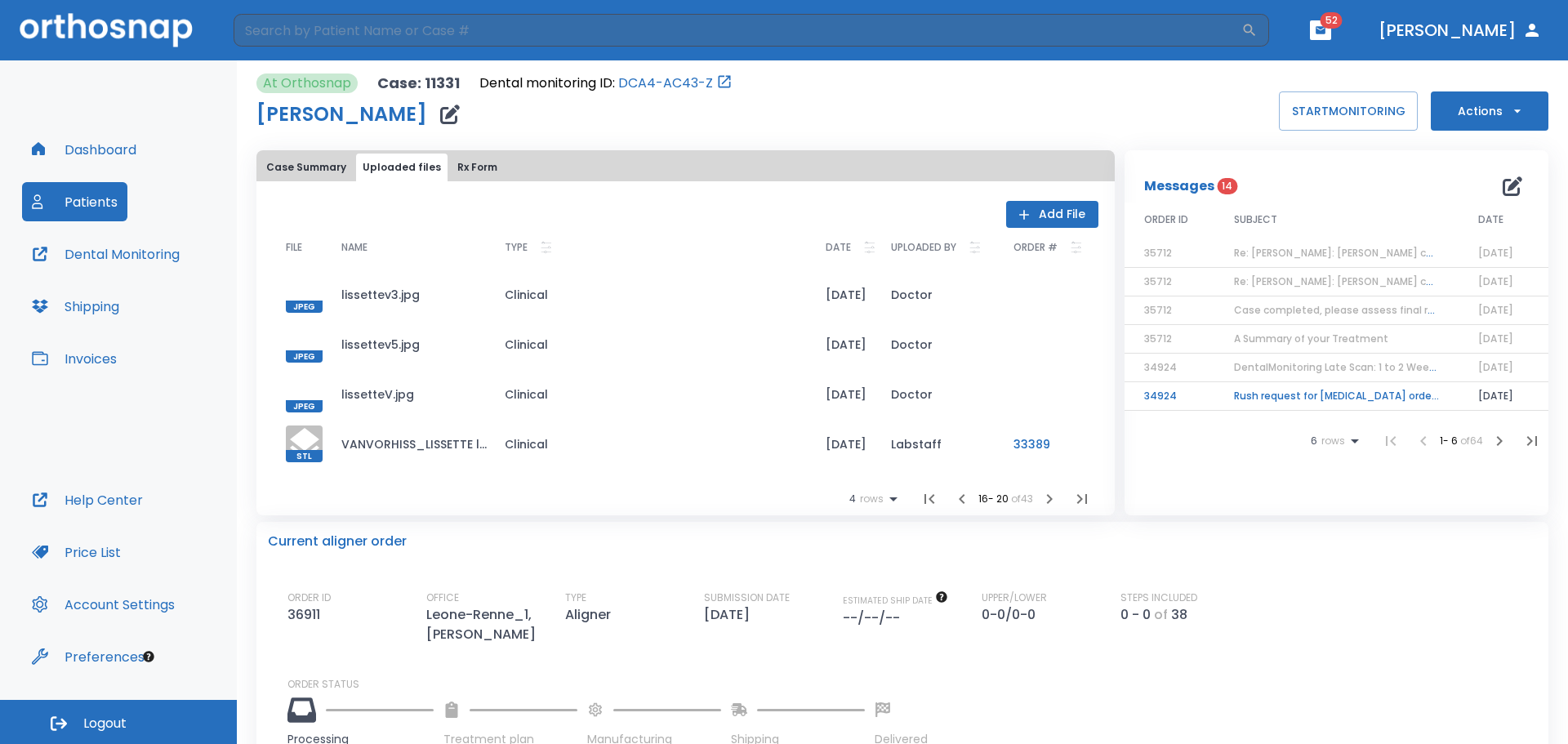
click at [306, 332] on div at bounding box center [304, 345] width 37 height 37
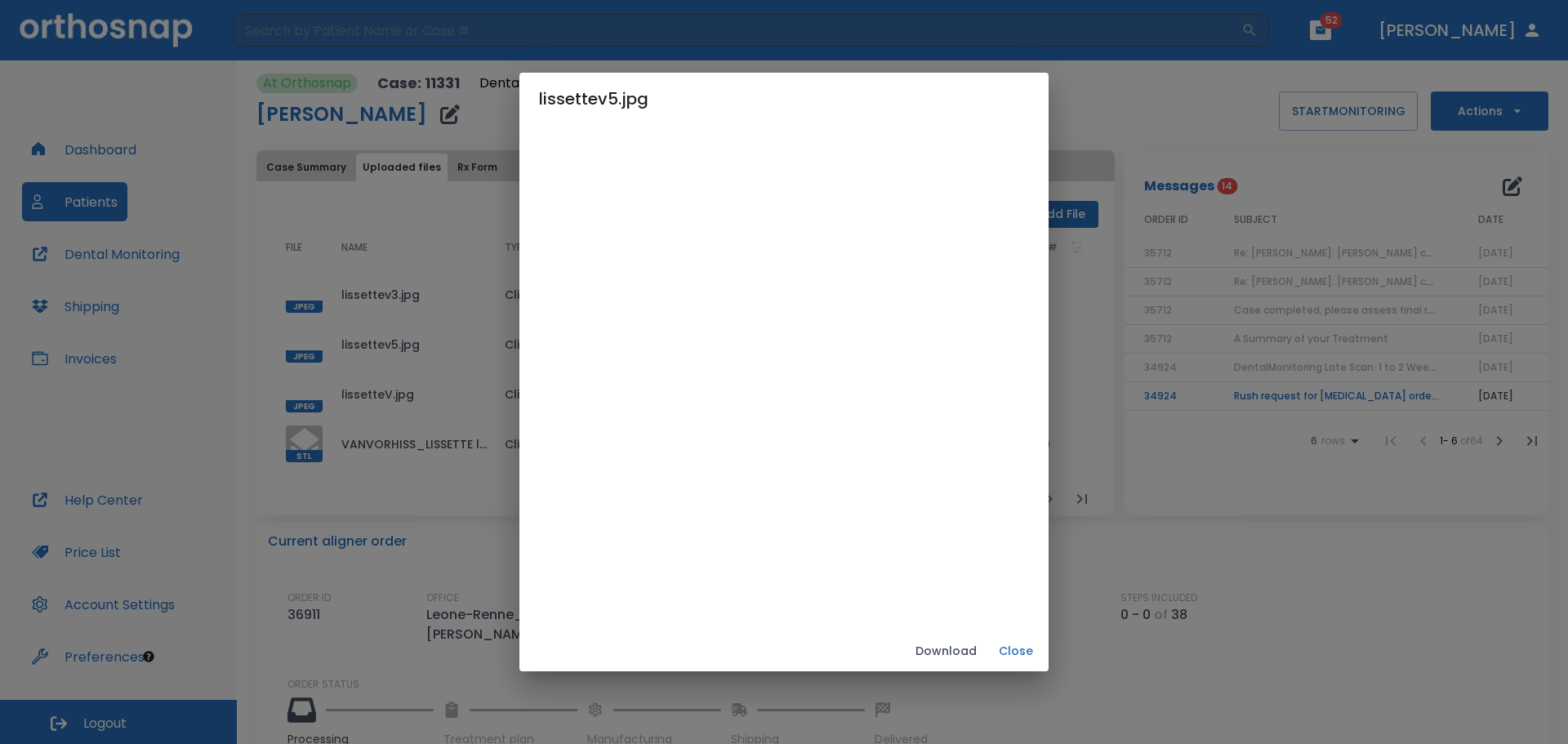
click at [300, 391] on div "lissettev5.jpg Download Close" at bounding box center [784, 372] width 1568 height 744
click at [1042, 653] on button "Close" at bounding box center [1016, 652] width 52 height 27
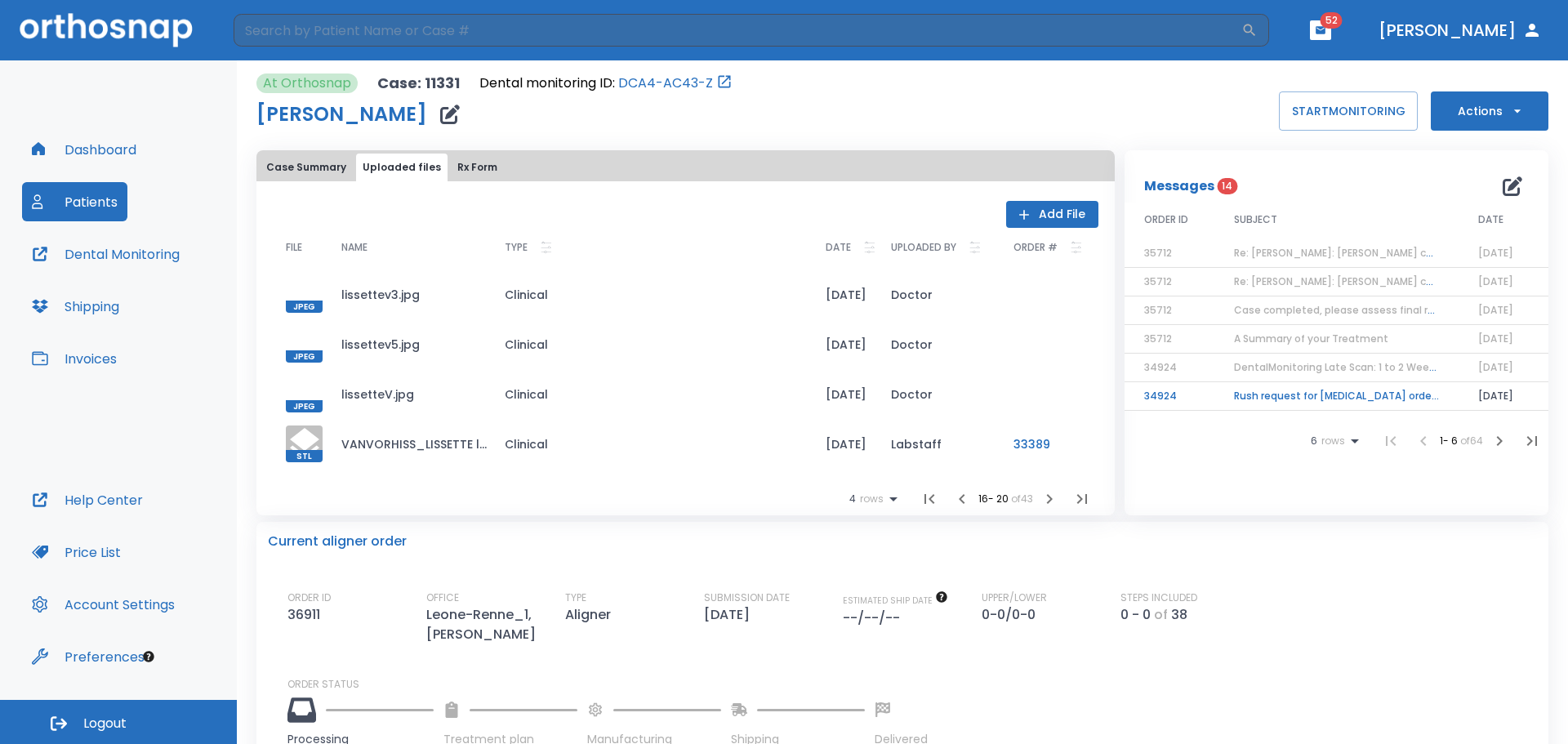
click at [303, 375] on td "JPEG" at bounding box center [301, 394] width 56 height 50
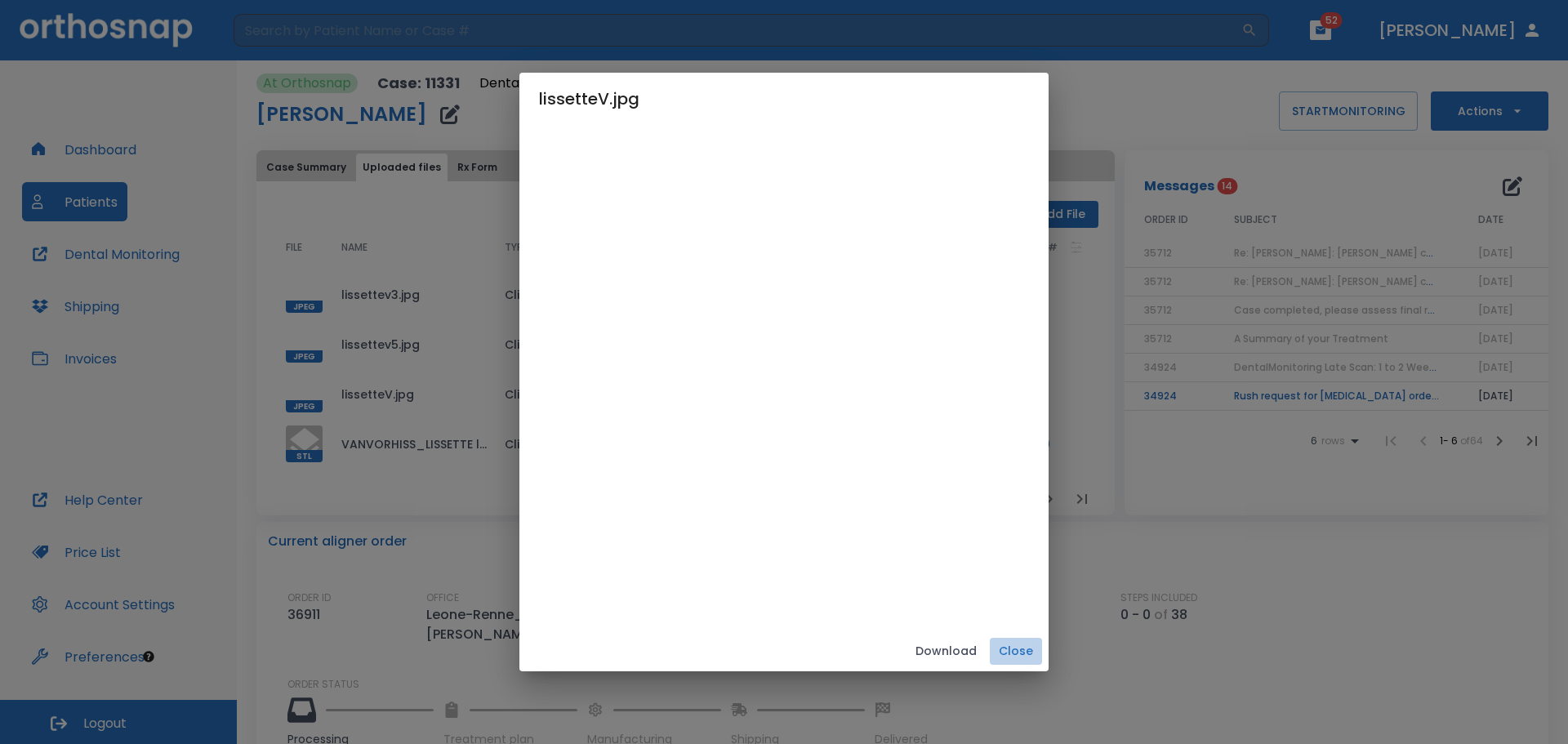
click at [1042, 648] on button "Close" at bounding box center [1016, 652] width 52 height 27
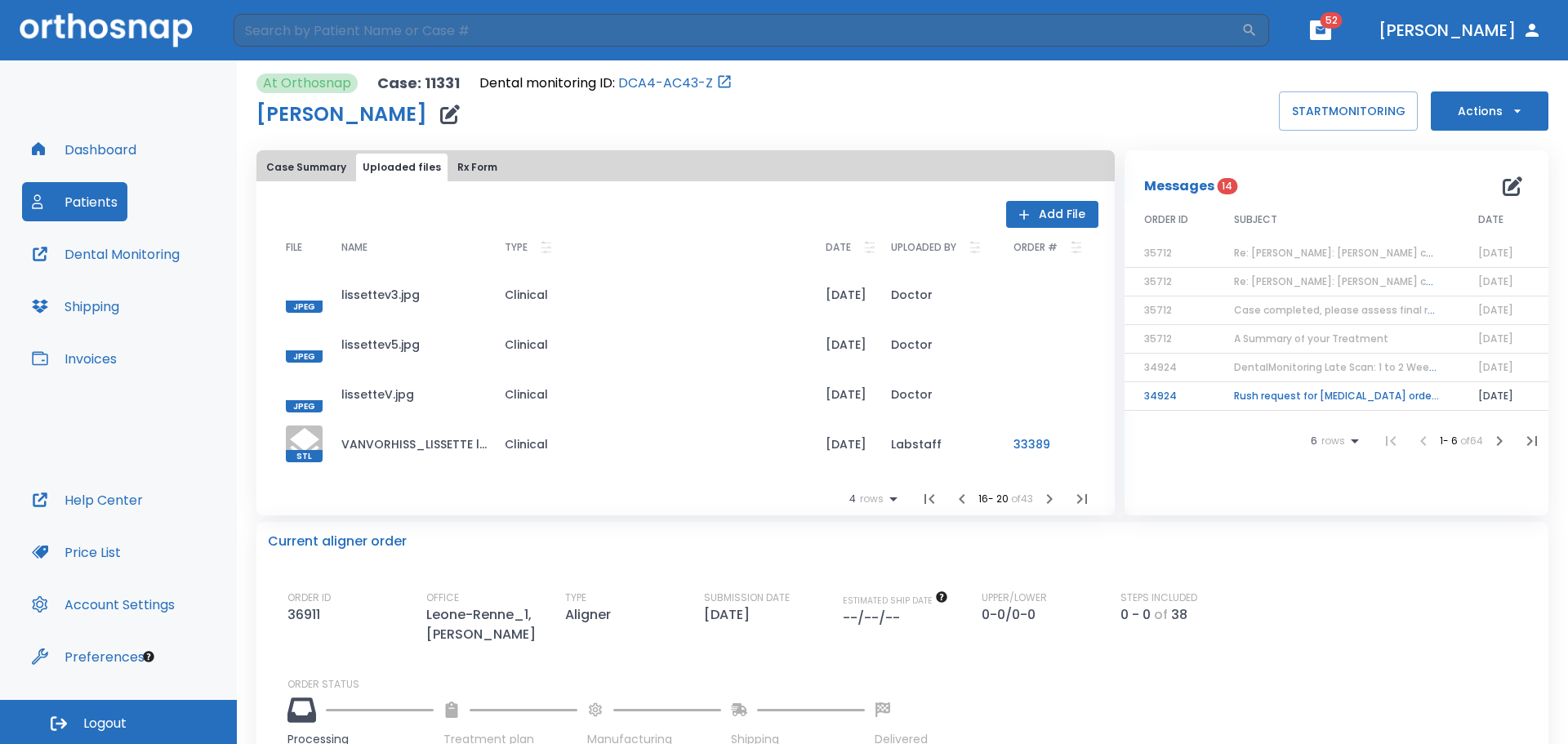
click at [1312, 246] on span "Re: [PERSON_NAME]: [PERSON_NAME] completed, please assess final result!" at bounding box center [1424, 253] width 379 height 13
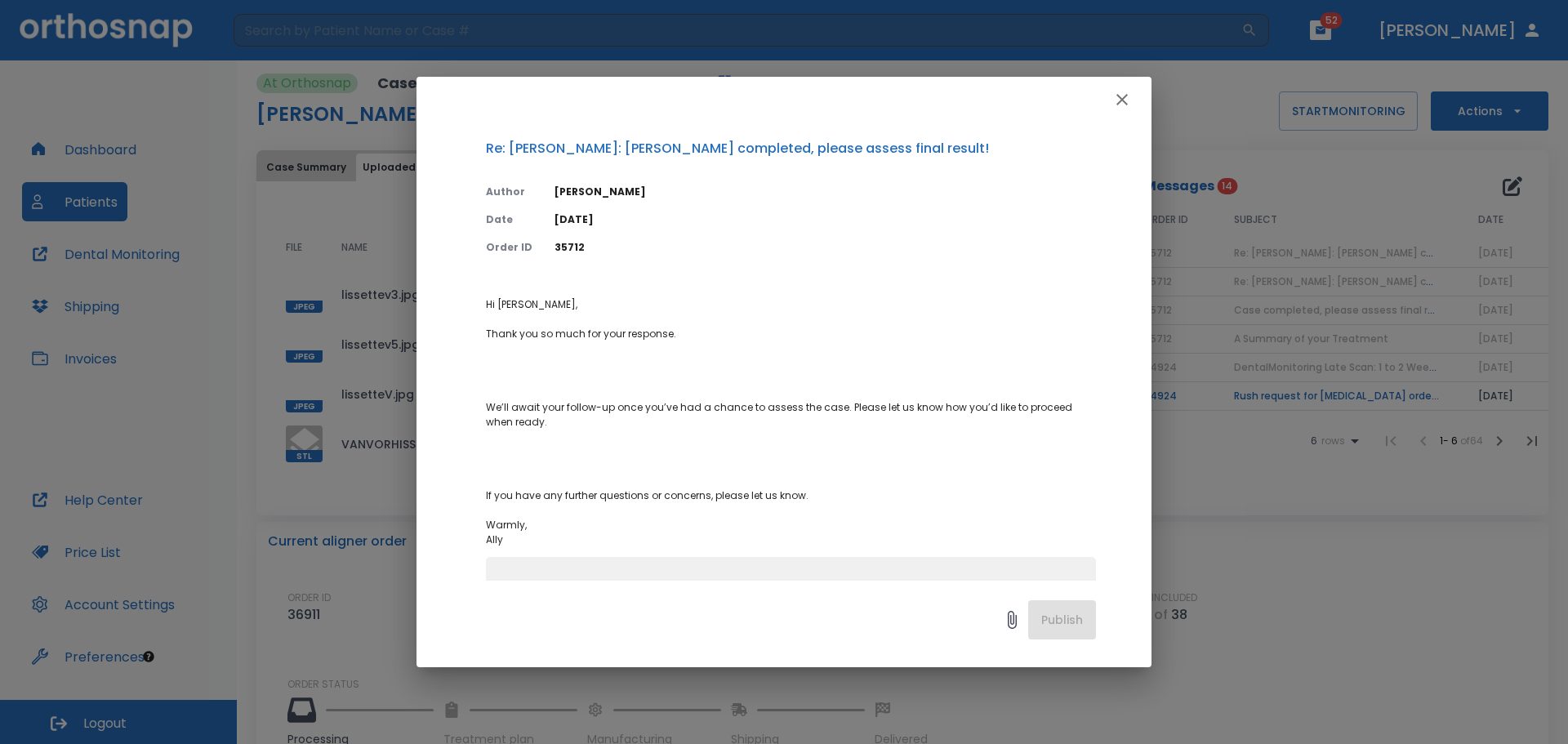
click at [1127, 95] on icon "button" at bounding box center [1122, 100] width 12 height 12
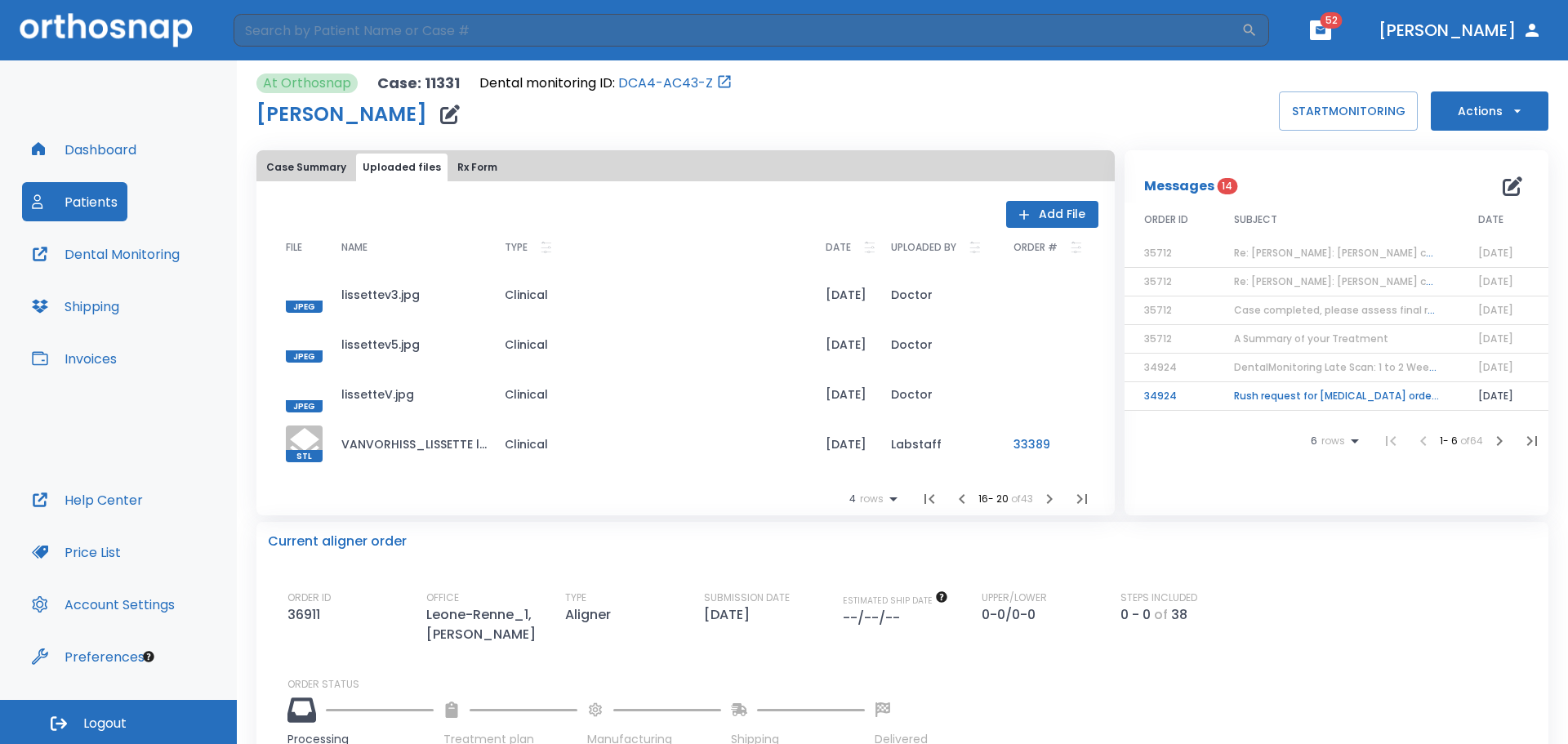
click at [1446, 109] on button "Actions" at bounding box center [1489, 111] width 117 height 39
click at [1477, 283] on p "Order Next Aligners" at bounding box center [1479, 280] width 92 height 14
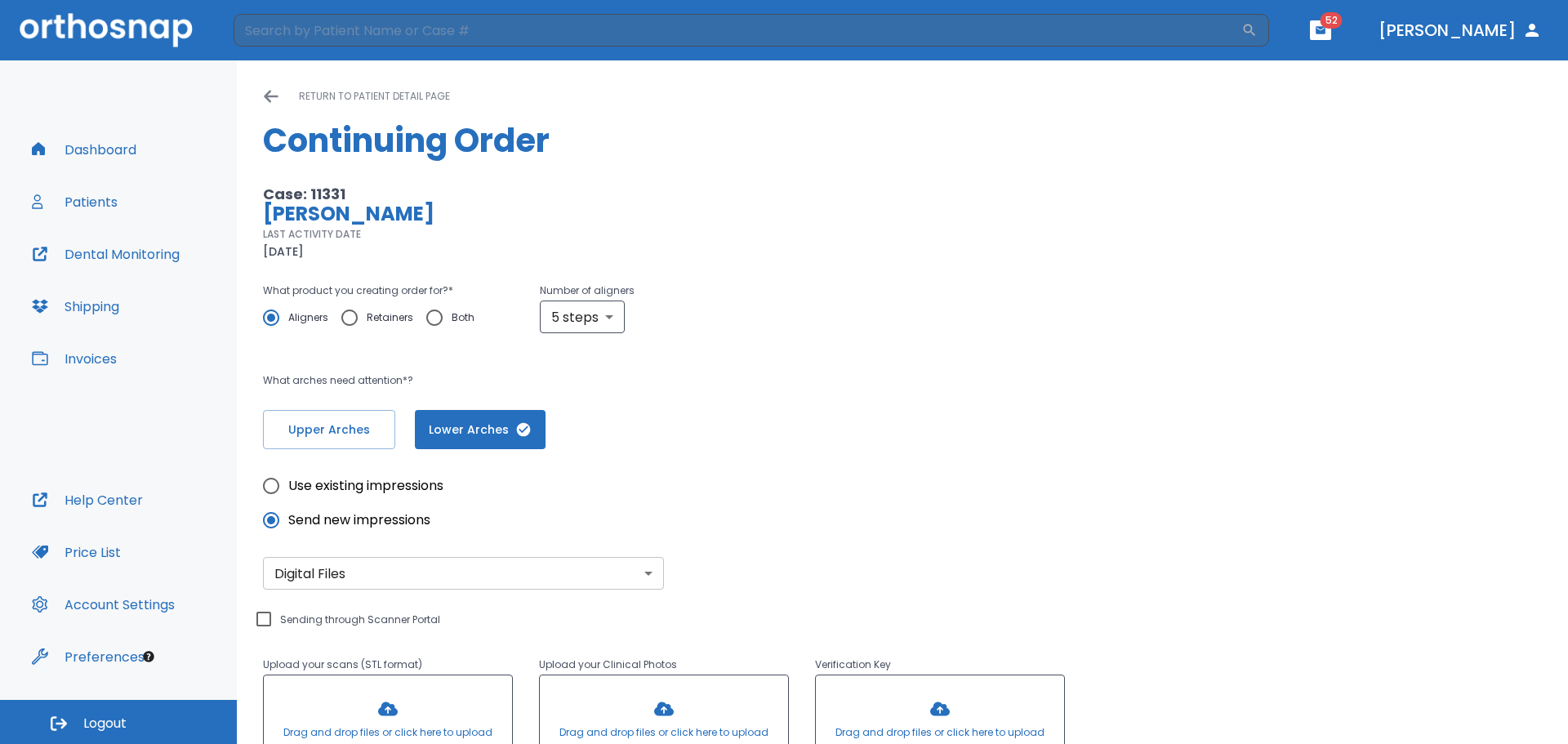
scroll to position [267, 0]
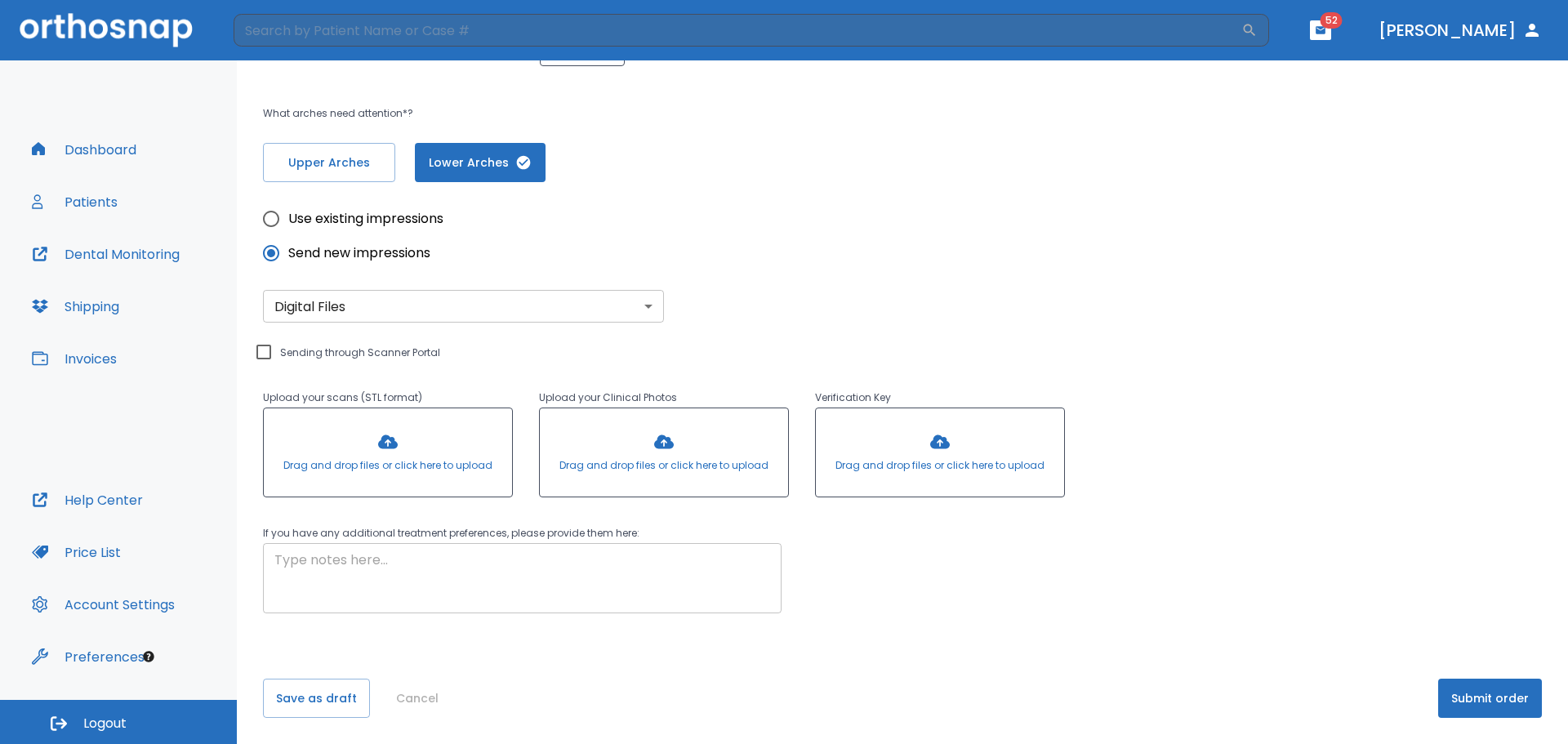
click at [402, 568] on textarea at bounding box center [522, 579] width 496 height 57
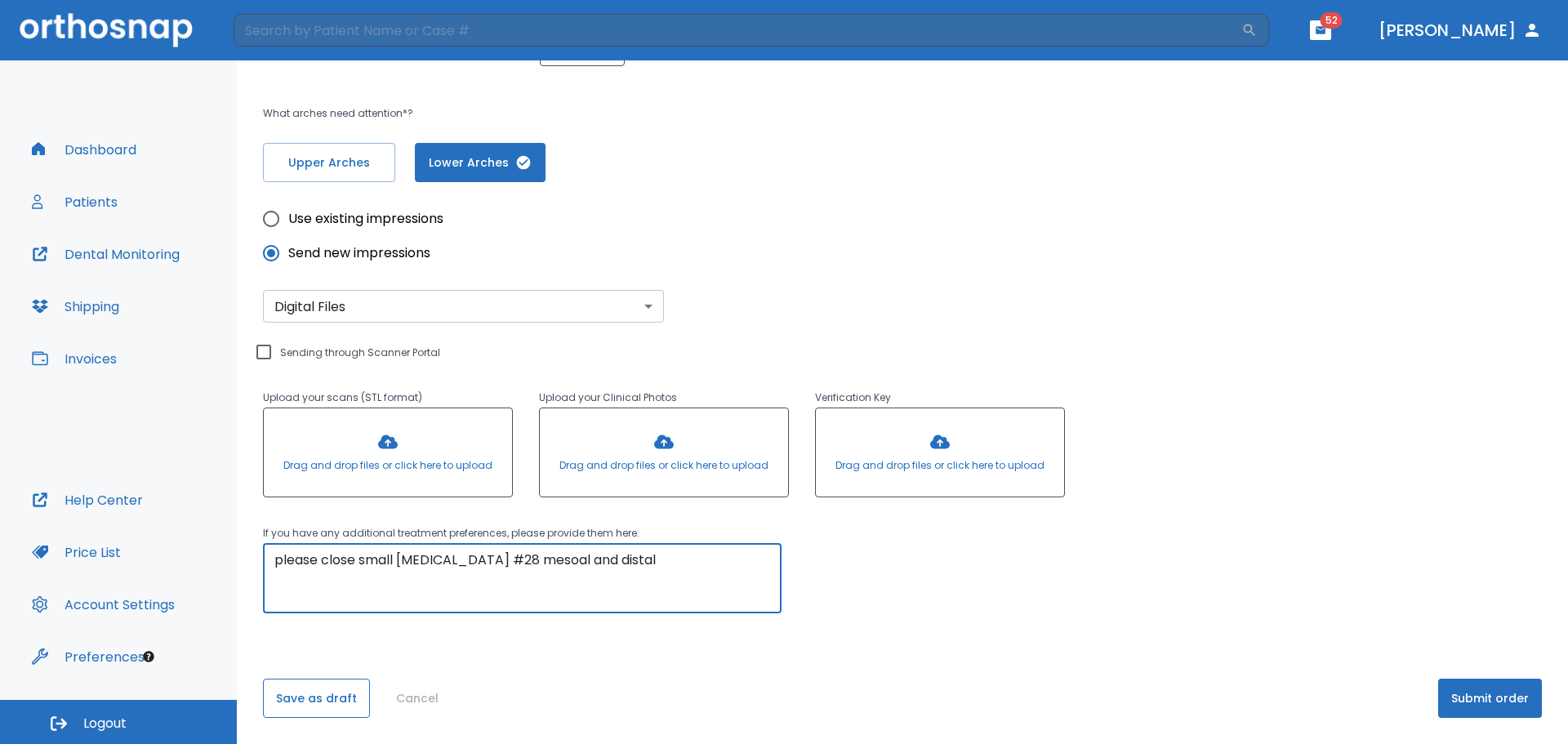
type textarea "please close small [MEDICAL_DATA] #28 mesoal and distal"
click at [288, 692] on button "Save as draft" at bounding box center [316, 698] width 107 height 39
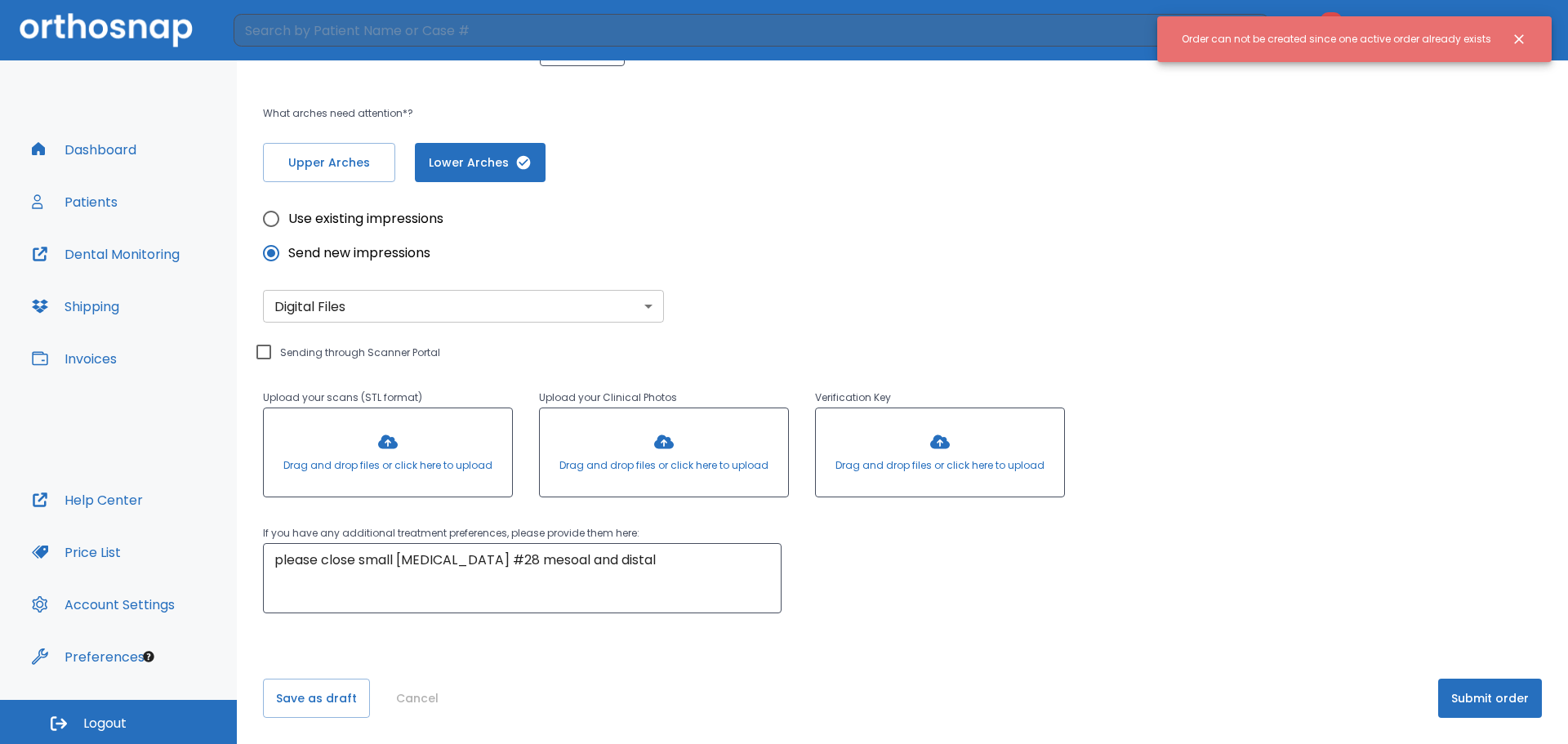
click at [1481, 698] on button "Submit order" at bounding box center [1490, 698] width 104 height 39
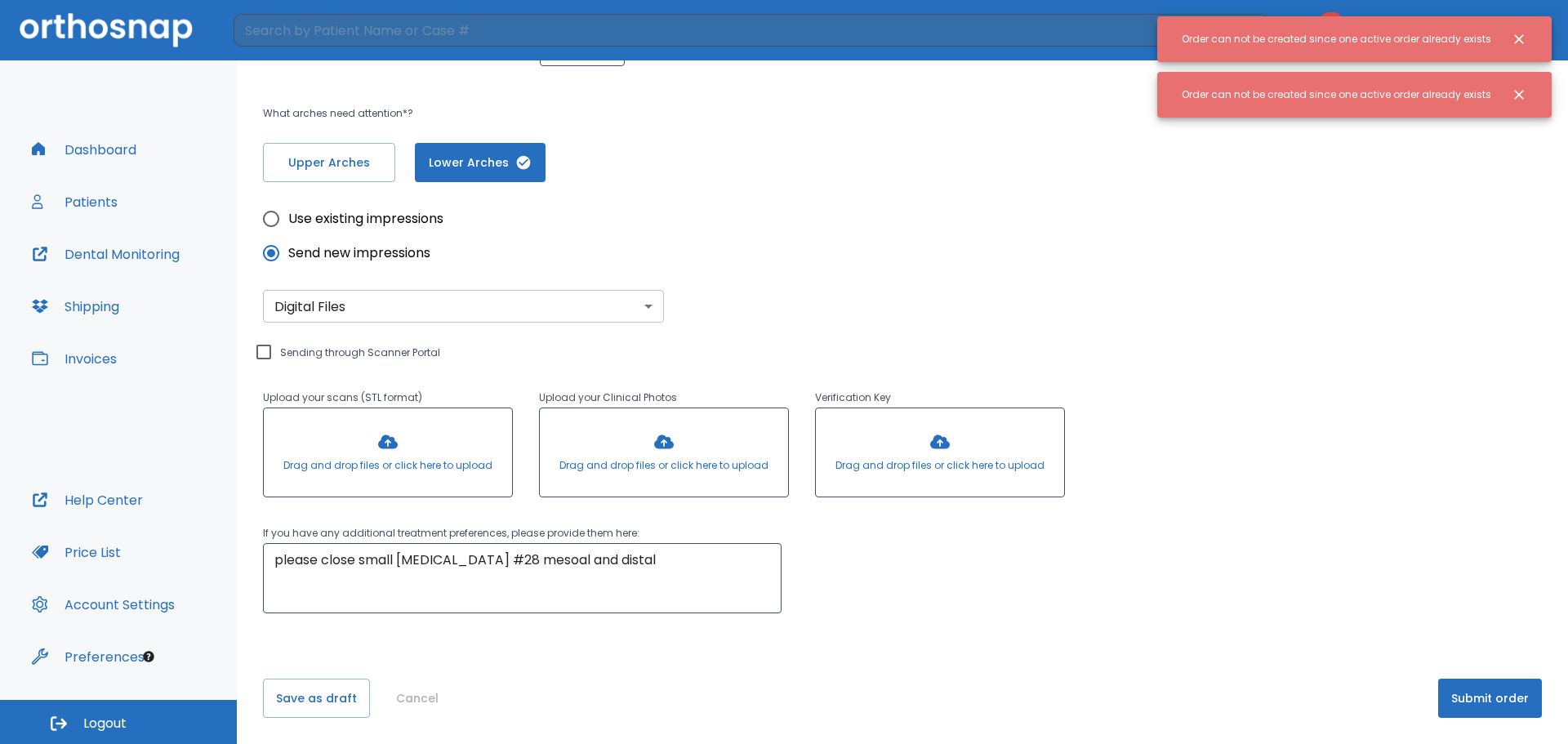
click at [1481, 698] on button "Submit order" at bounding box center [1490, 698] width 104 height 39
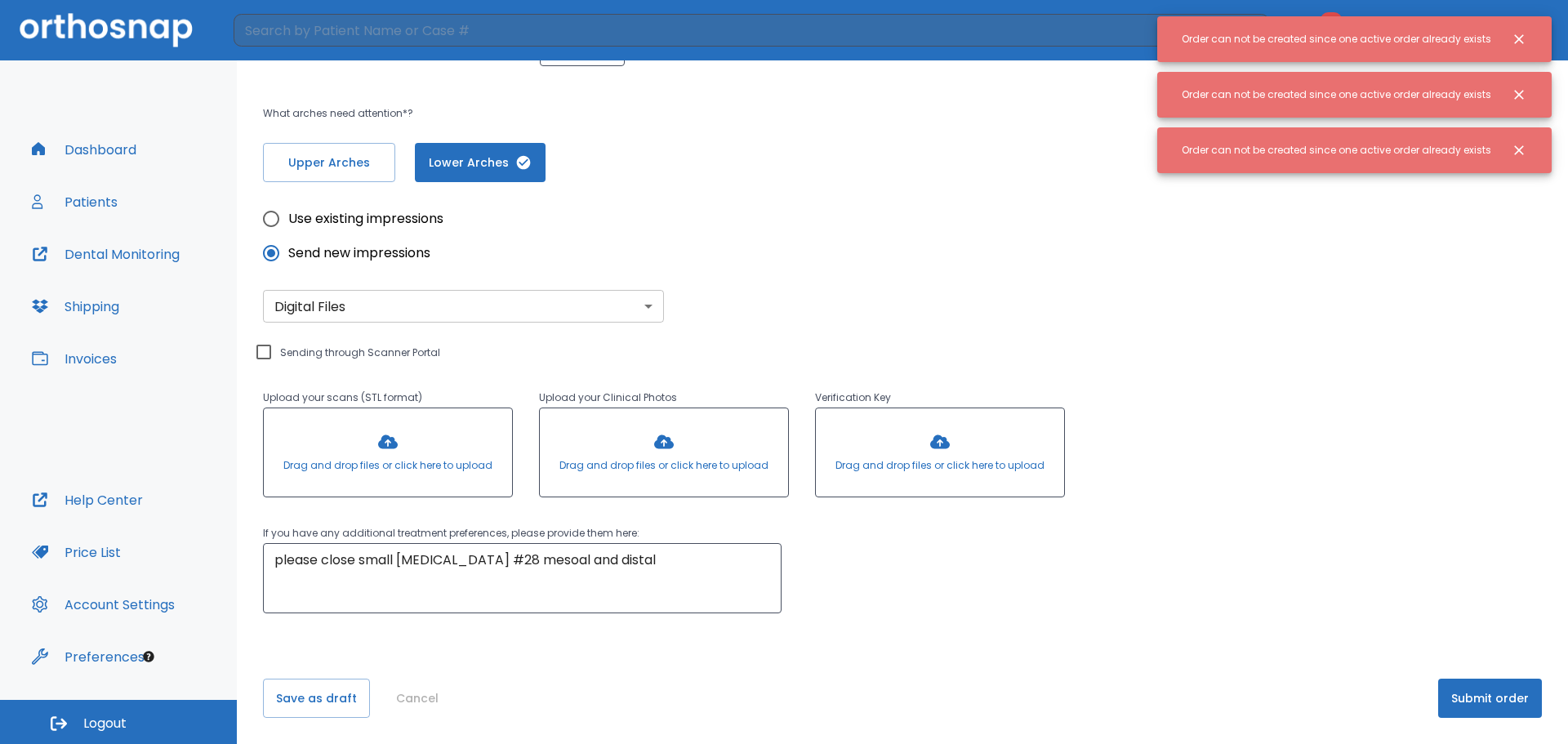
click at [1277, 387] on div "Use existing impressions Send new impressions Digital Files digital ​ Sending t…" at bounding box center [902, 397] width 1279 height 431
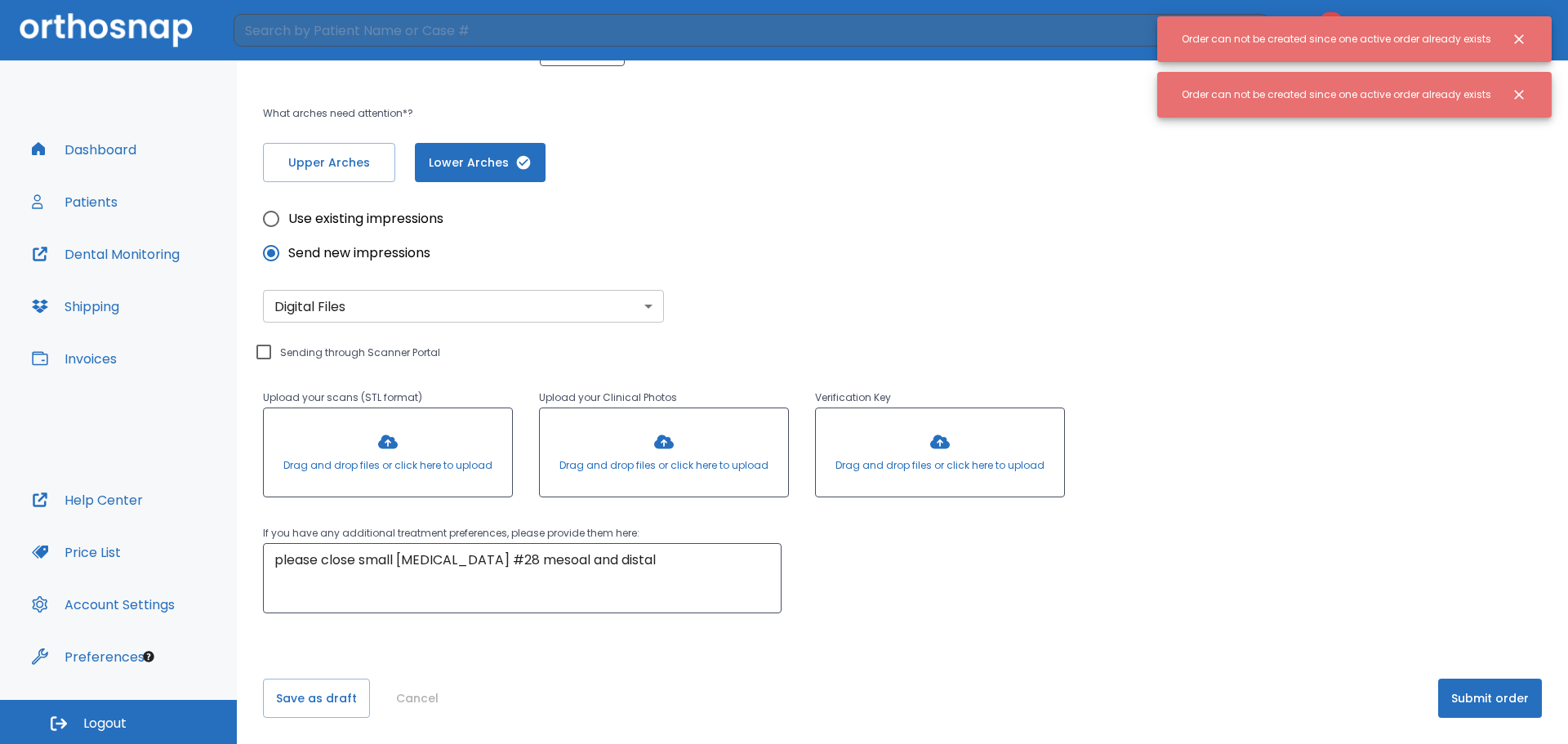
click at [1265, 302] on div "Use existing impressions Send new impressions Digital Files digital ​ Sending t…" at bounding box center [902, 397] width 1279 height 431
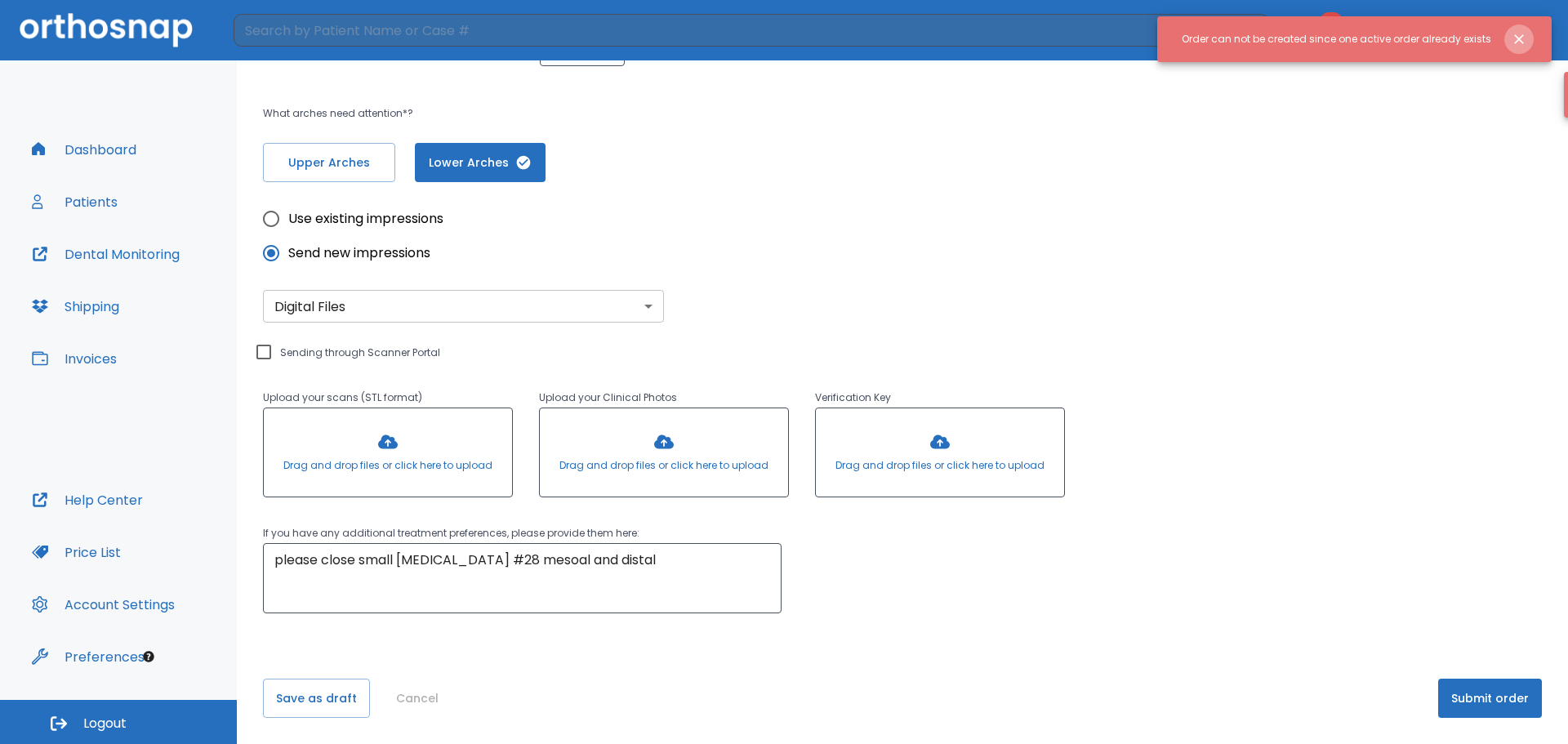
click at [1514, 35] on icon "Close notification" at bounding box center [1519, 40] width 10 height 10
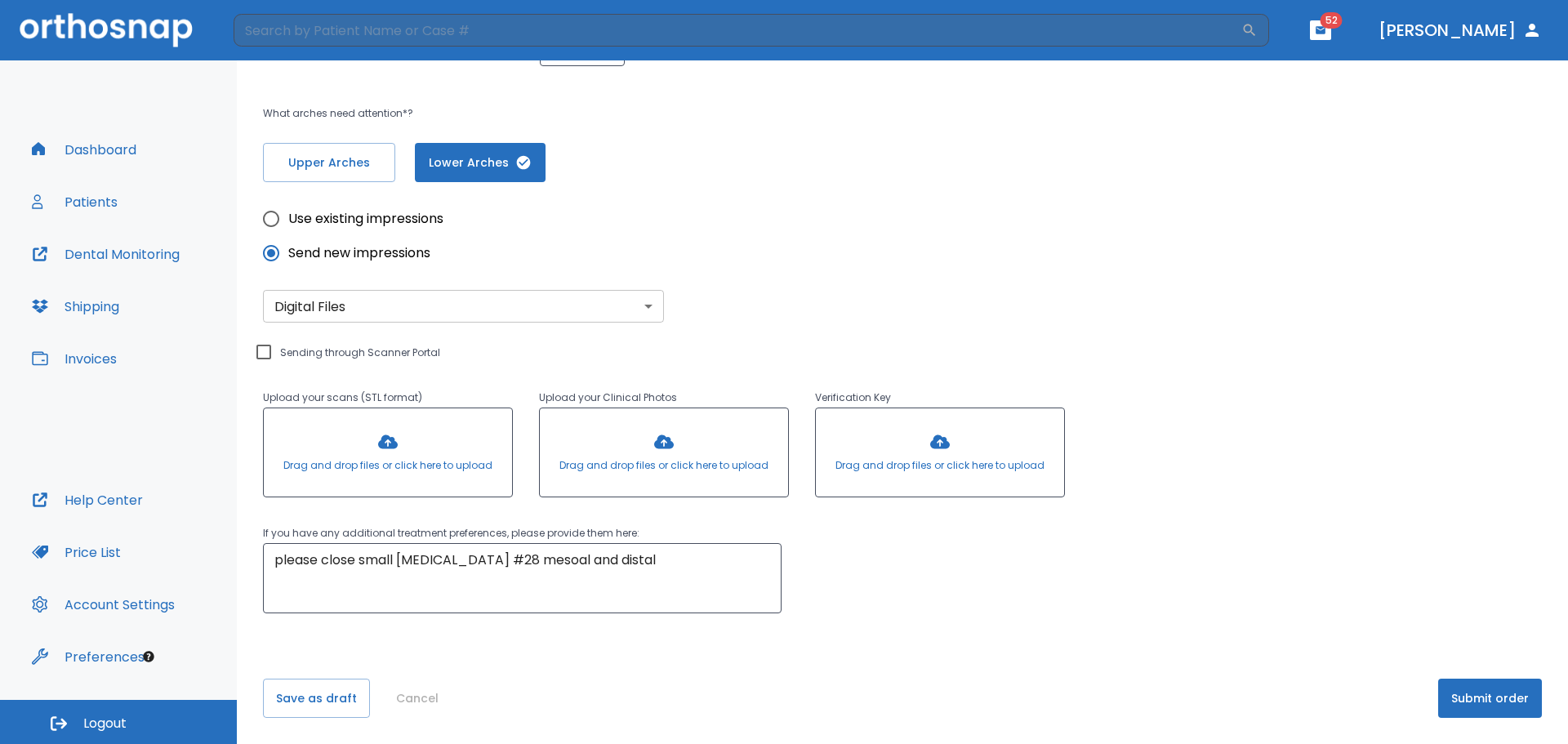
click at [103, 197] on button "Patients" at bounding box center [74, 202] width 105 height 39
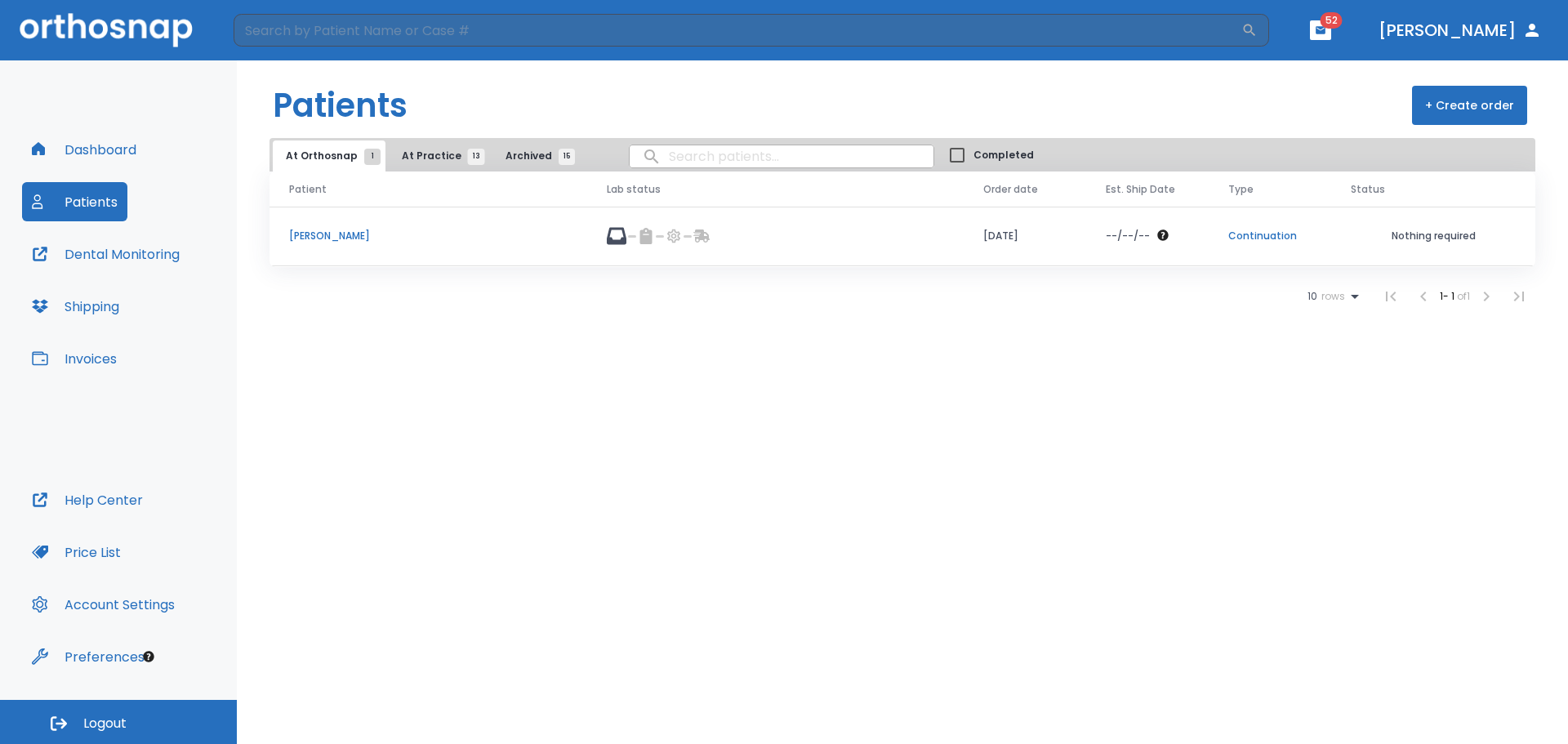
click at [347, 232] on p "[PERSON_NAME]" at bounding box center [428, 235] width 278 height 14
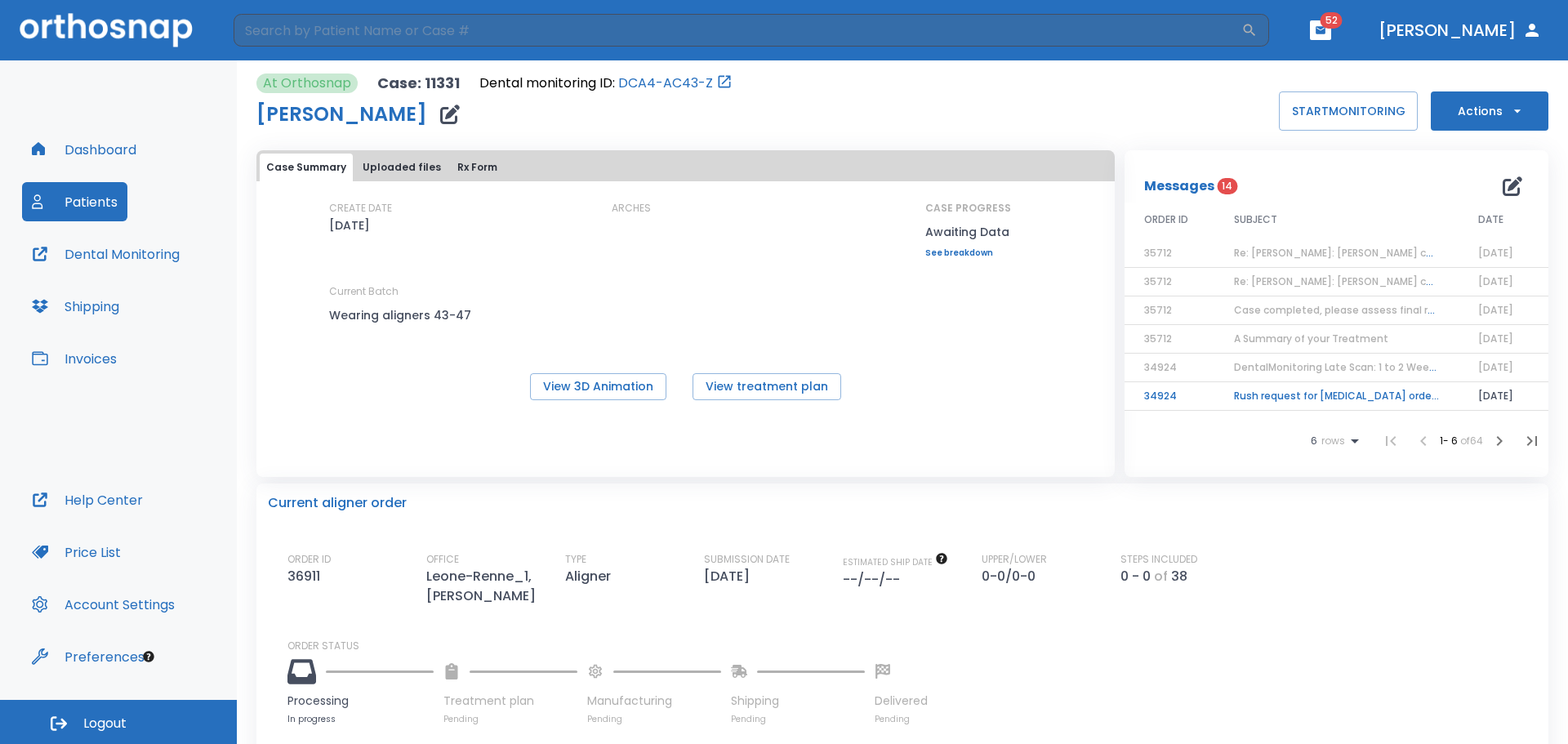
click at [1474, 29] on button "[PERSON_NAME]" at bounding box center [1459, 30] width 176 height 30
drag, startPoint x: 1553, startPoint y: 25, endPoint x: 1530, endPoint y: 31, distance: 23.8
click at [1544, 26] on header "​ 52 [PERSON_NAME]" at bounding box center [784, 30] width 1568 height 61
click at [1529, 31] on icon "button" at bounding box center [1532, 30] width 19 height 19
click at [1425, 40] on button "[PERSON_NAME]" at bounding box center [1459, 30] width 176 height 30
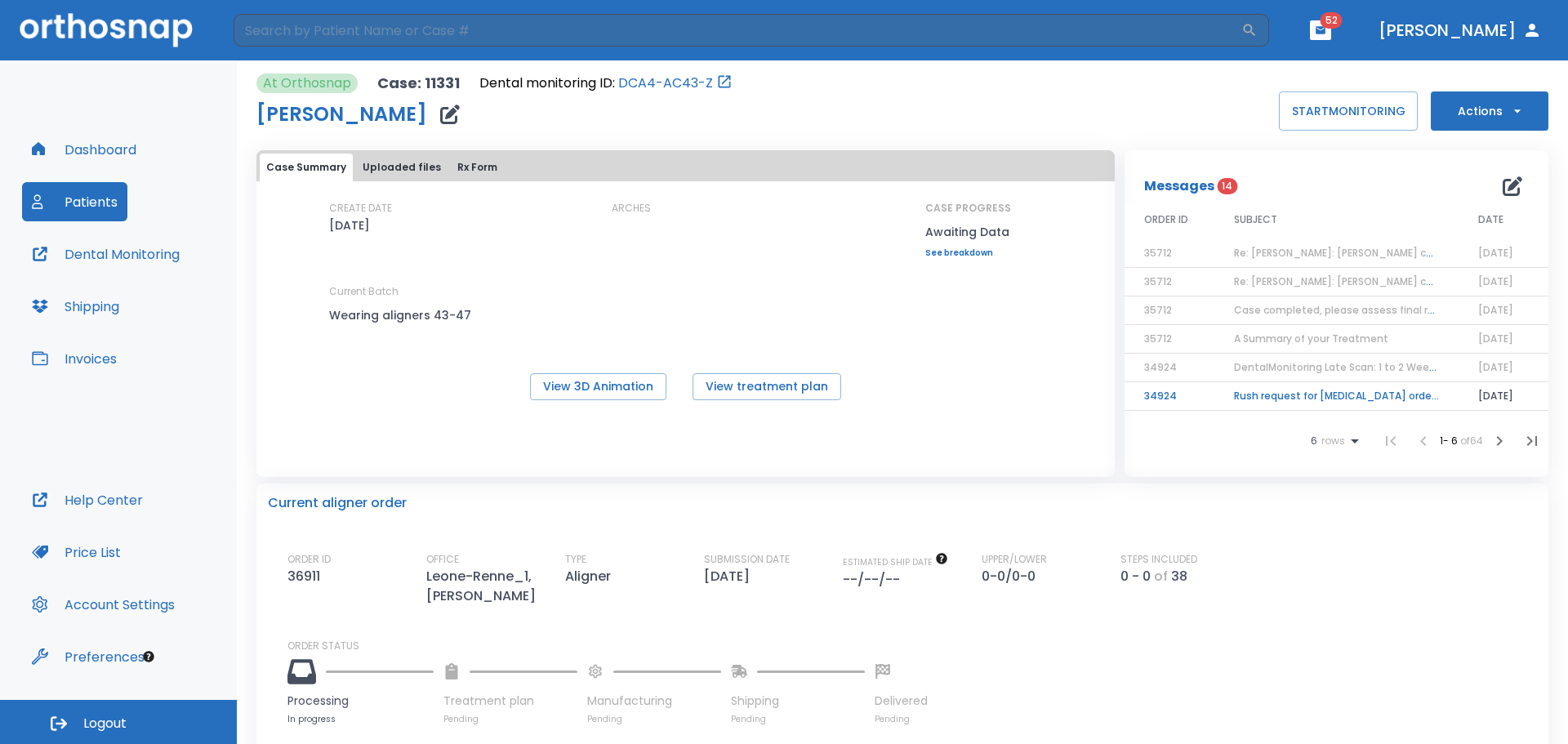
click at [99, 721] on span "Logout" at bounding box center [105, 724] width 43 height 18
